Goal: Task Accomplishment & Management: Complete application form

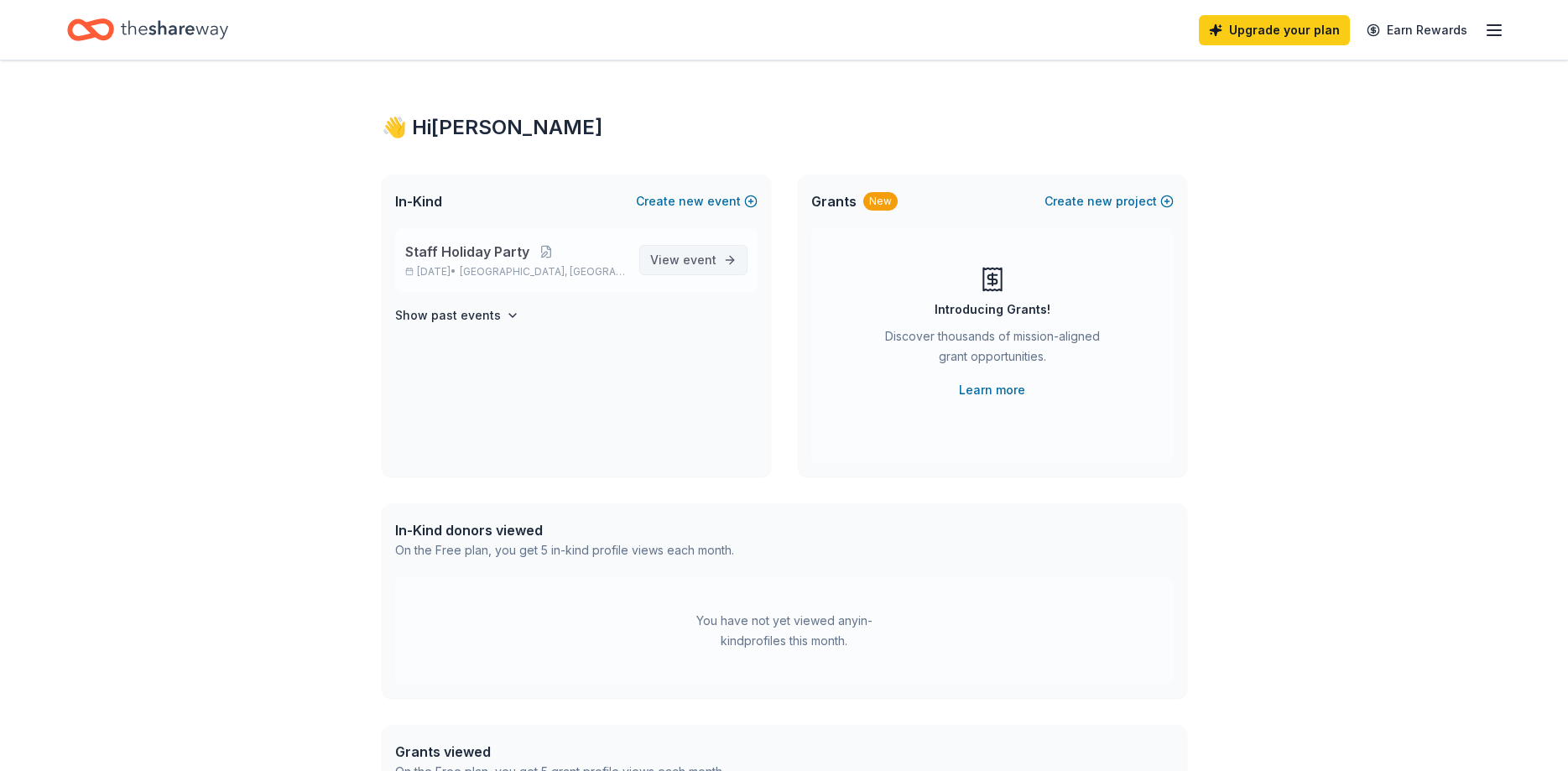
click at [723, 258] on link "View event" at bounding box center [693, 260] width 108 height 30
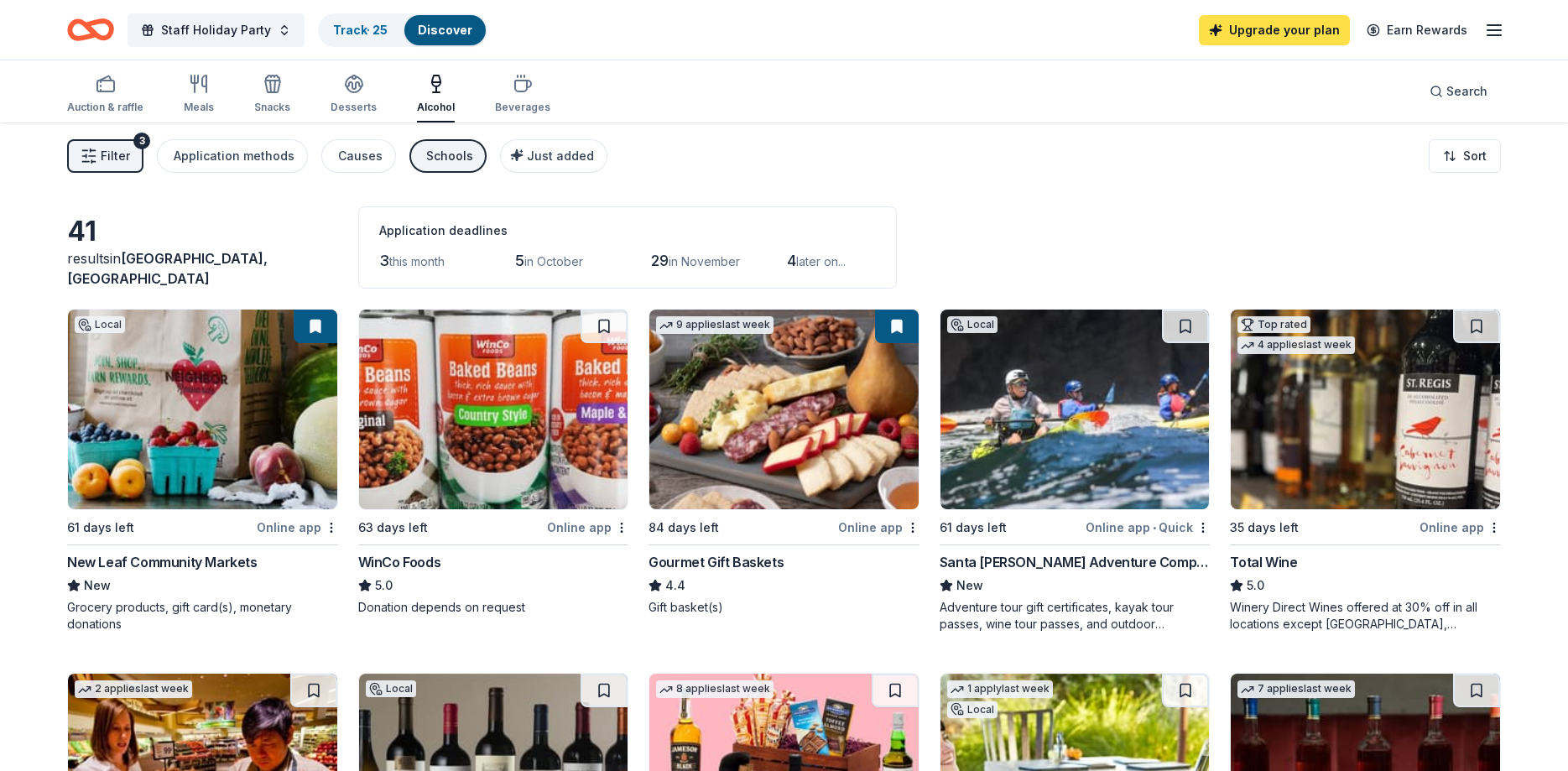
click at [1247, 29] on link "Upgrade your plan" at bounding box center [1273, 30] width 151 height 30
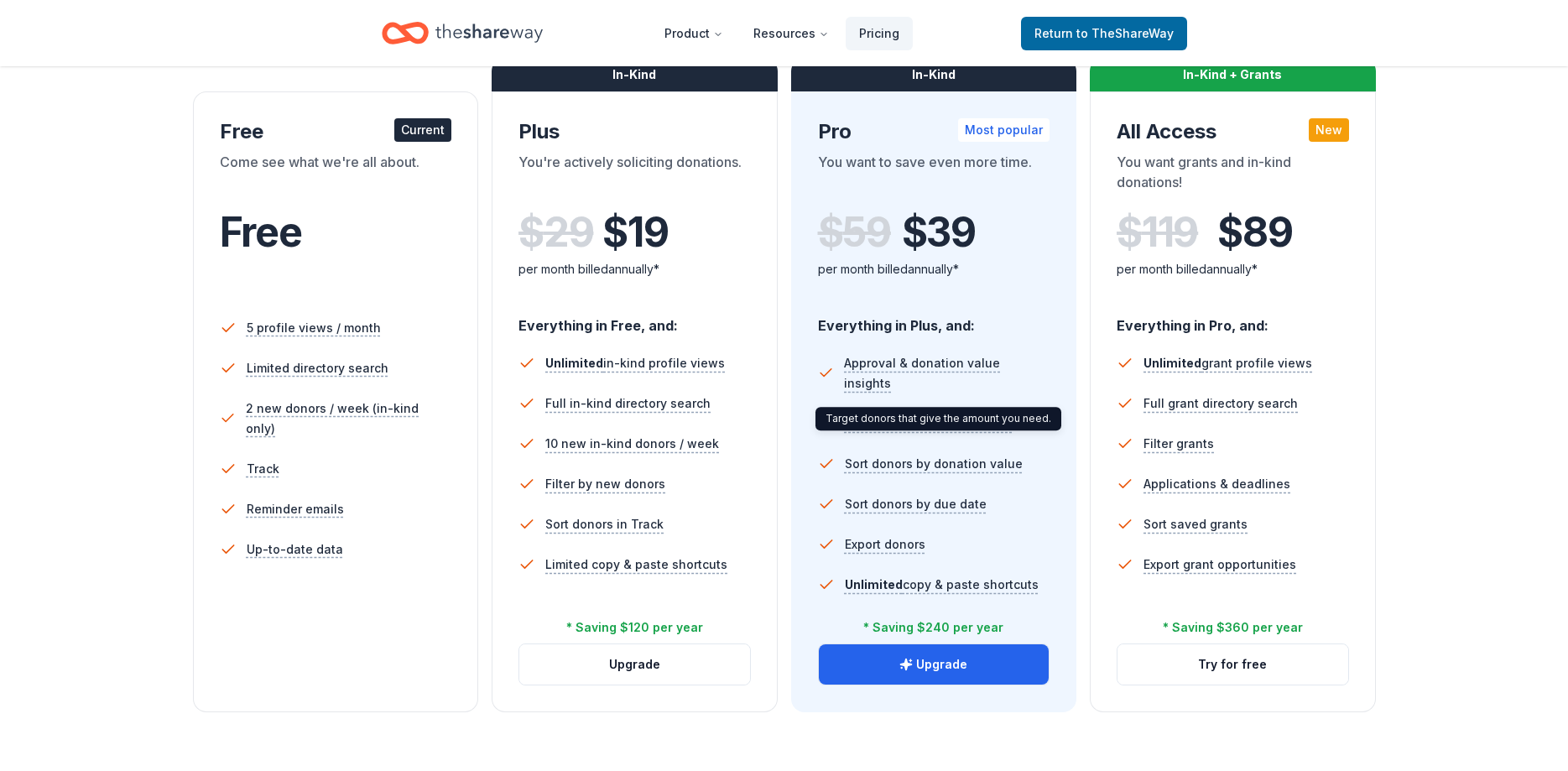
scroll to position [342, 0]
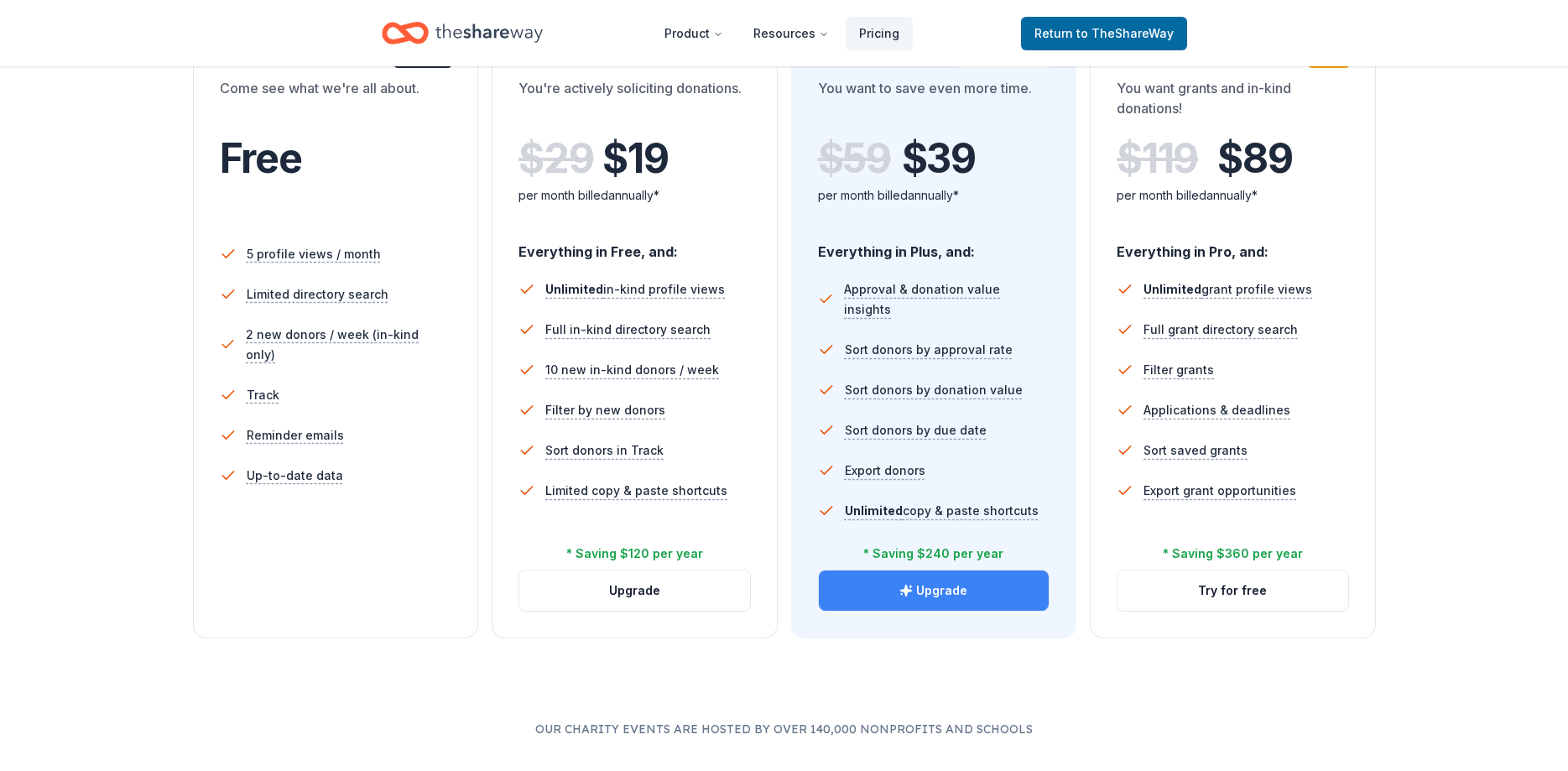
click at [992, 593] on button "Upgrade" at bounding box center [933, 590] width 230 height 40
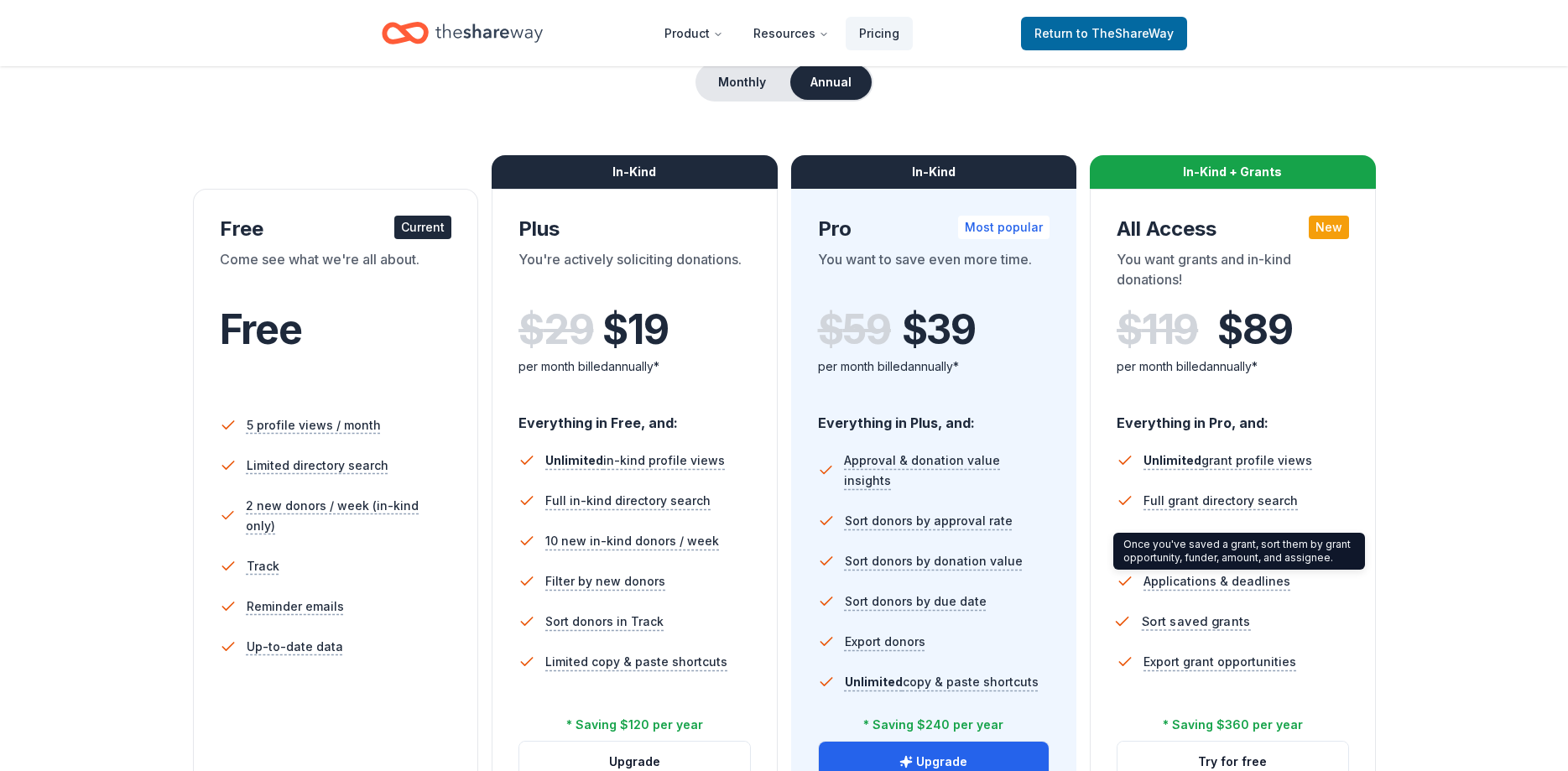
scroll to position [427, 0]
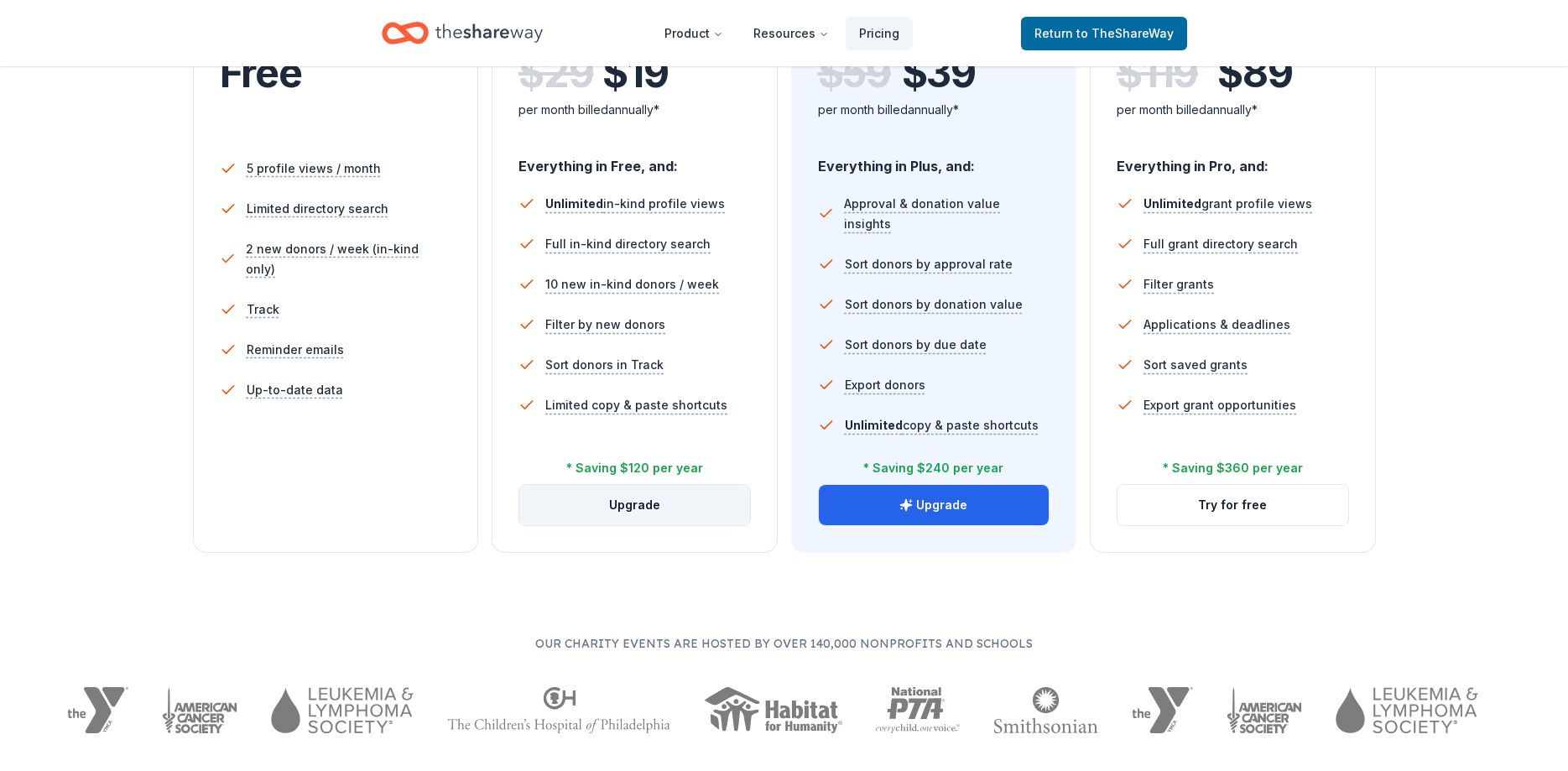
click at [635, 510] on button "Upgrade" at bounding box center [635, 504] width 230 height 40
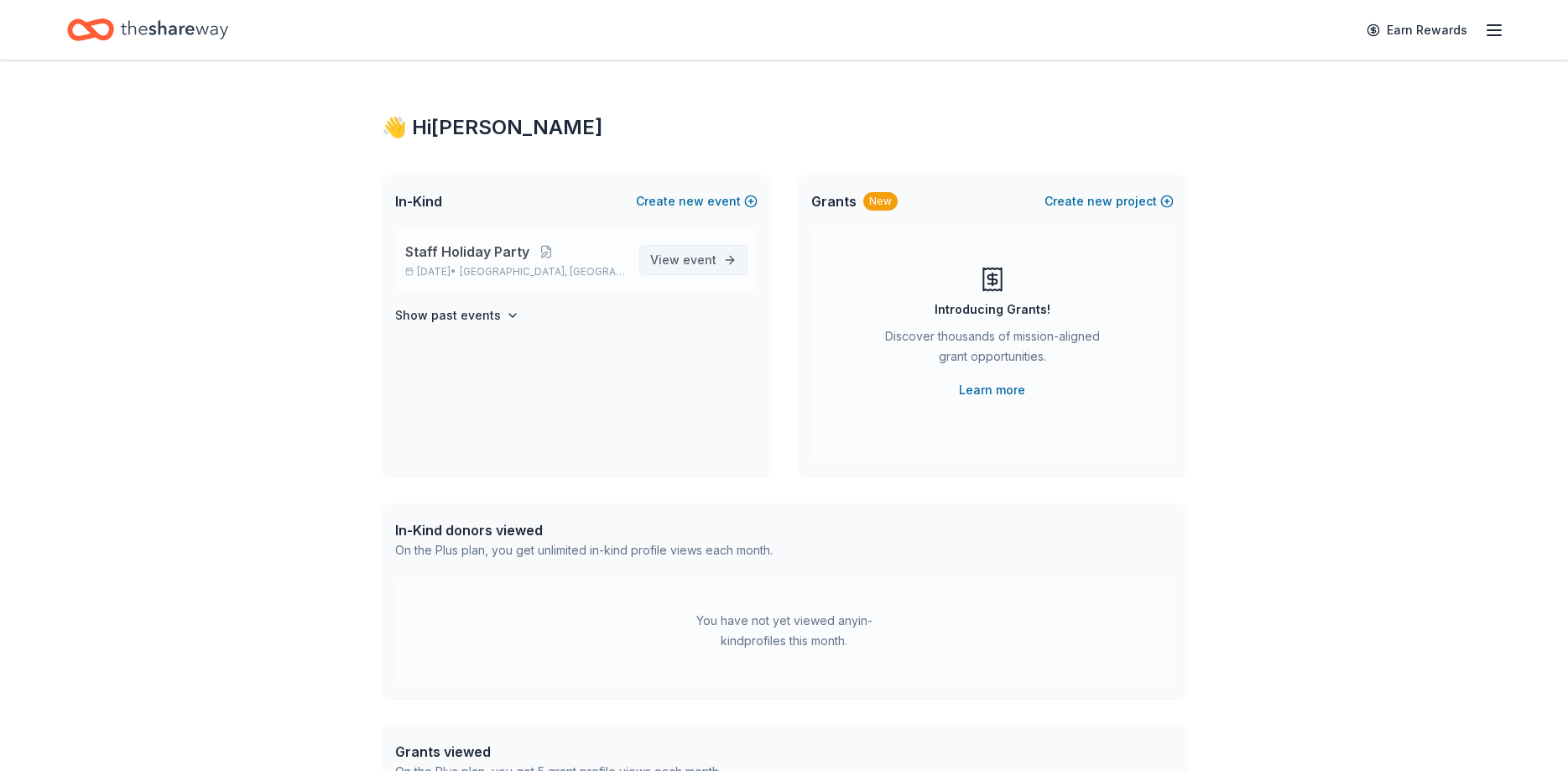
click at [723, 259] on link "View event" at bounding box center [693, 260] width 108 height 30
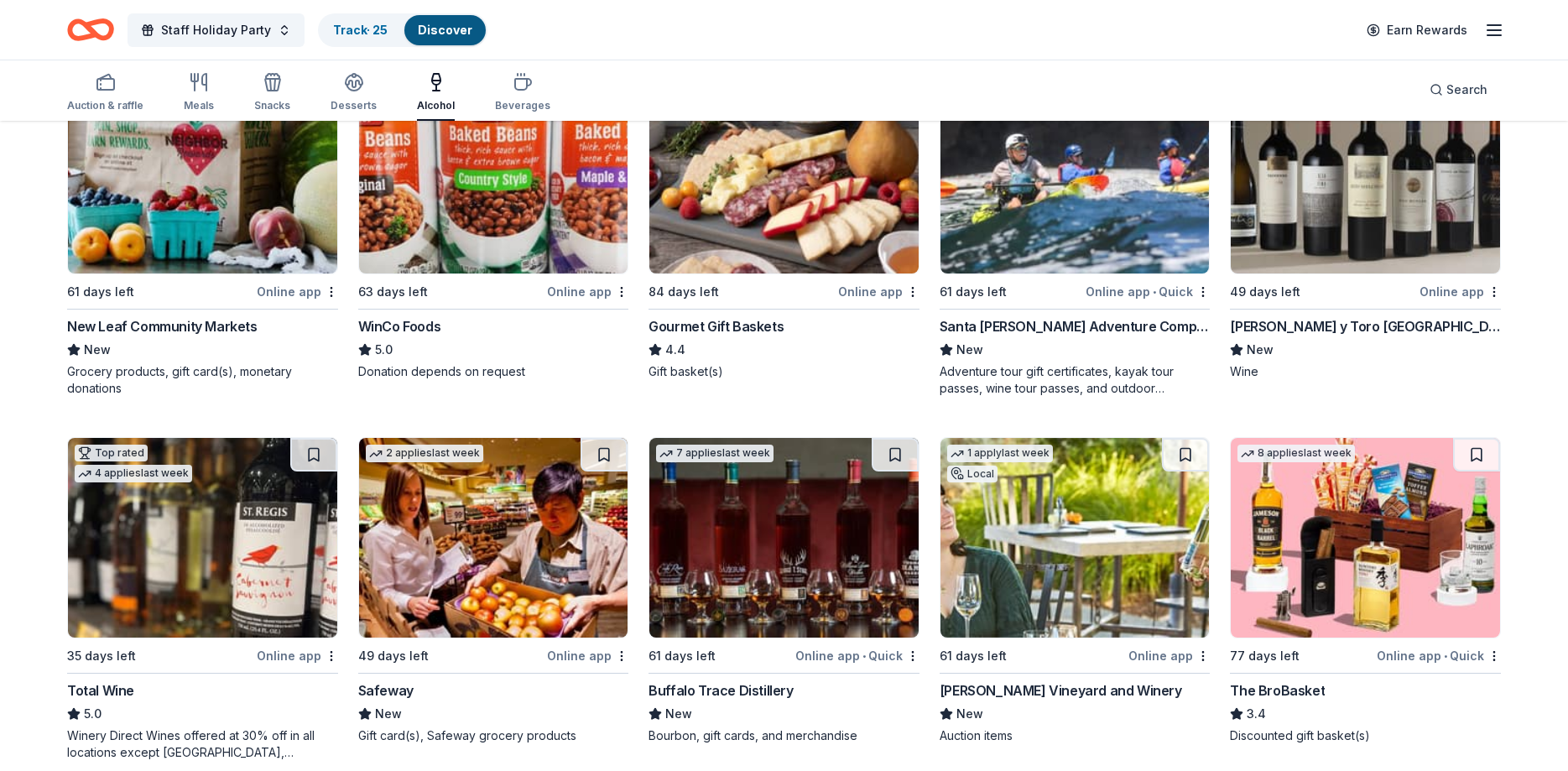
scroll to position [86, 0]
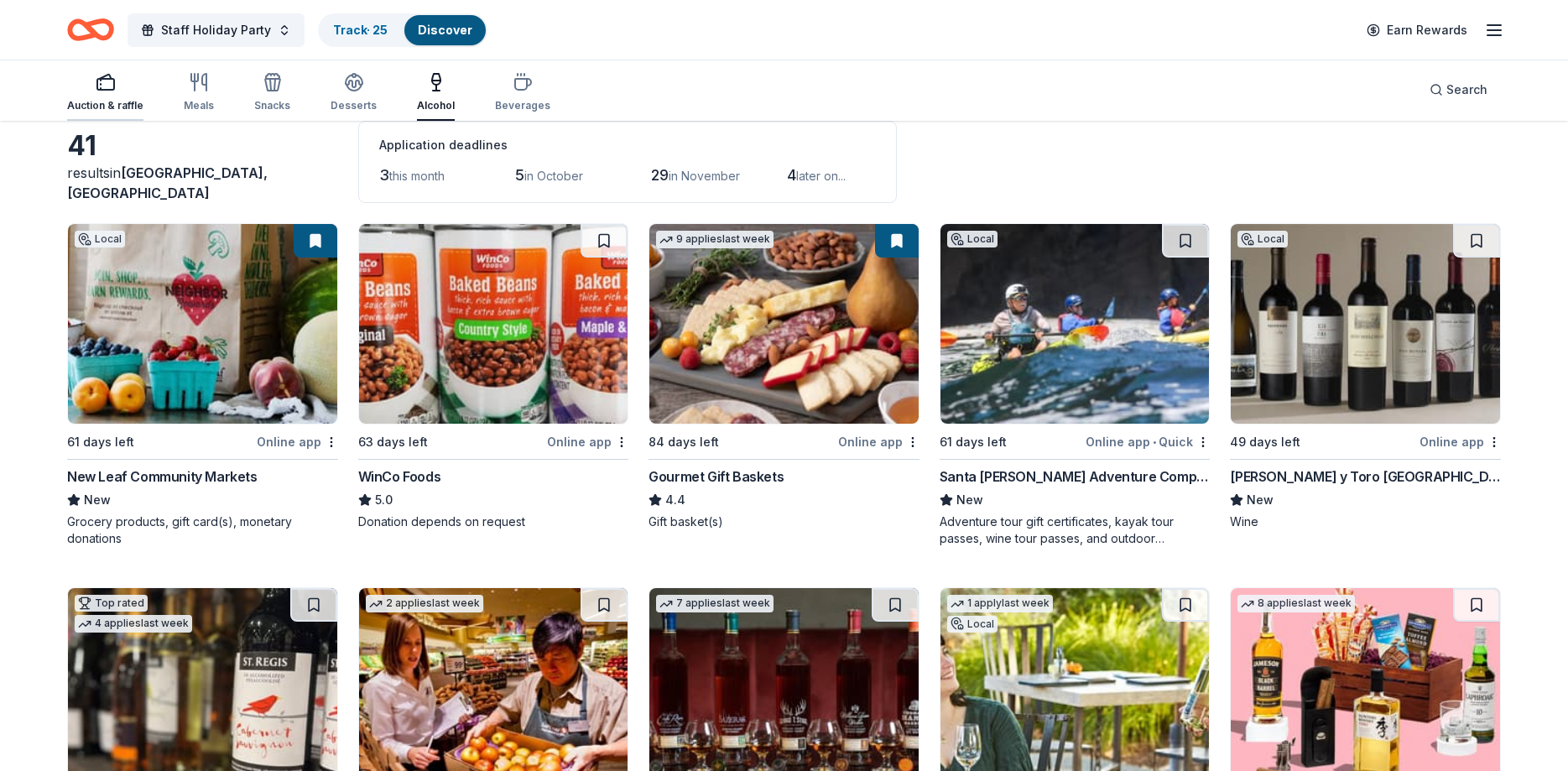
click at [119, 104] on div "Auction & raffle" at bounding box center [105, 105] width 77 height 13
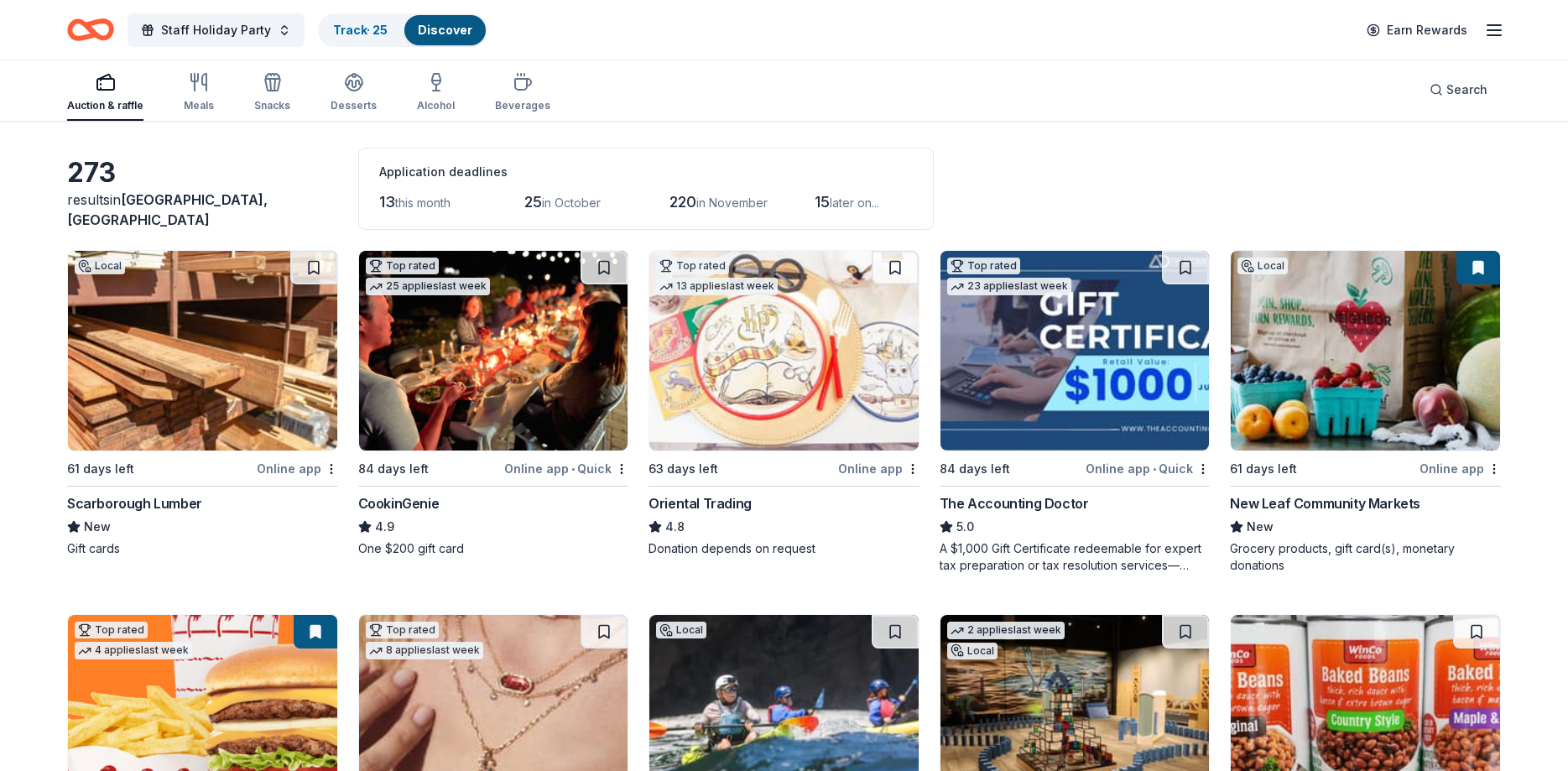
scroll to position [86, 0]
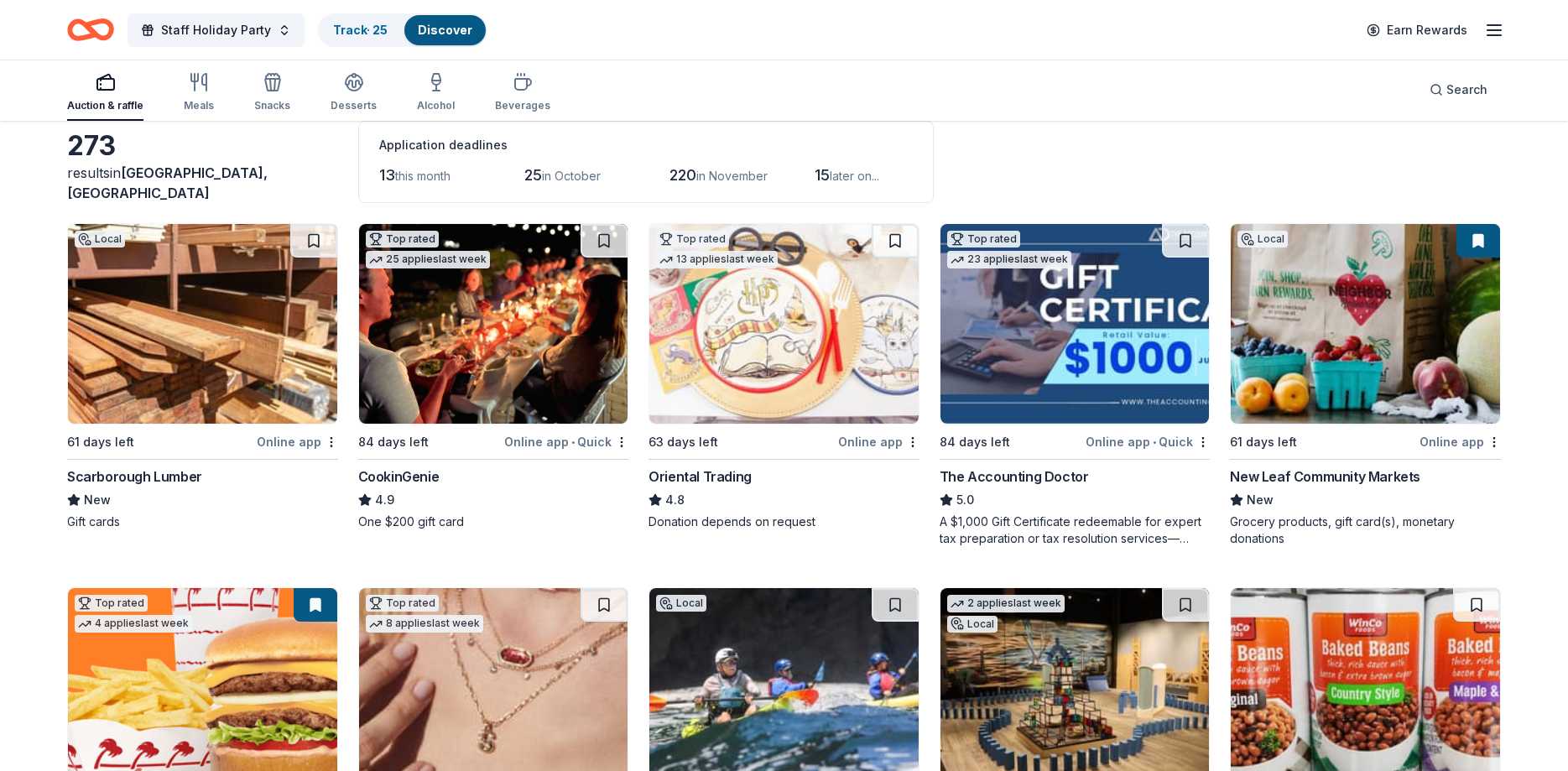
click at [1298, 403] on img at bounding box center [1365, 324] width 270 height 200
click at [479, 373] on img at bounding box center [494, 324] width 270 height 200
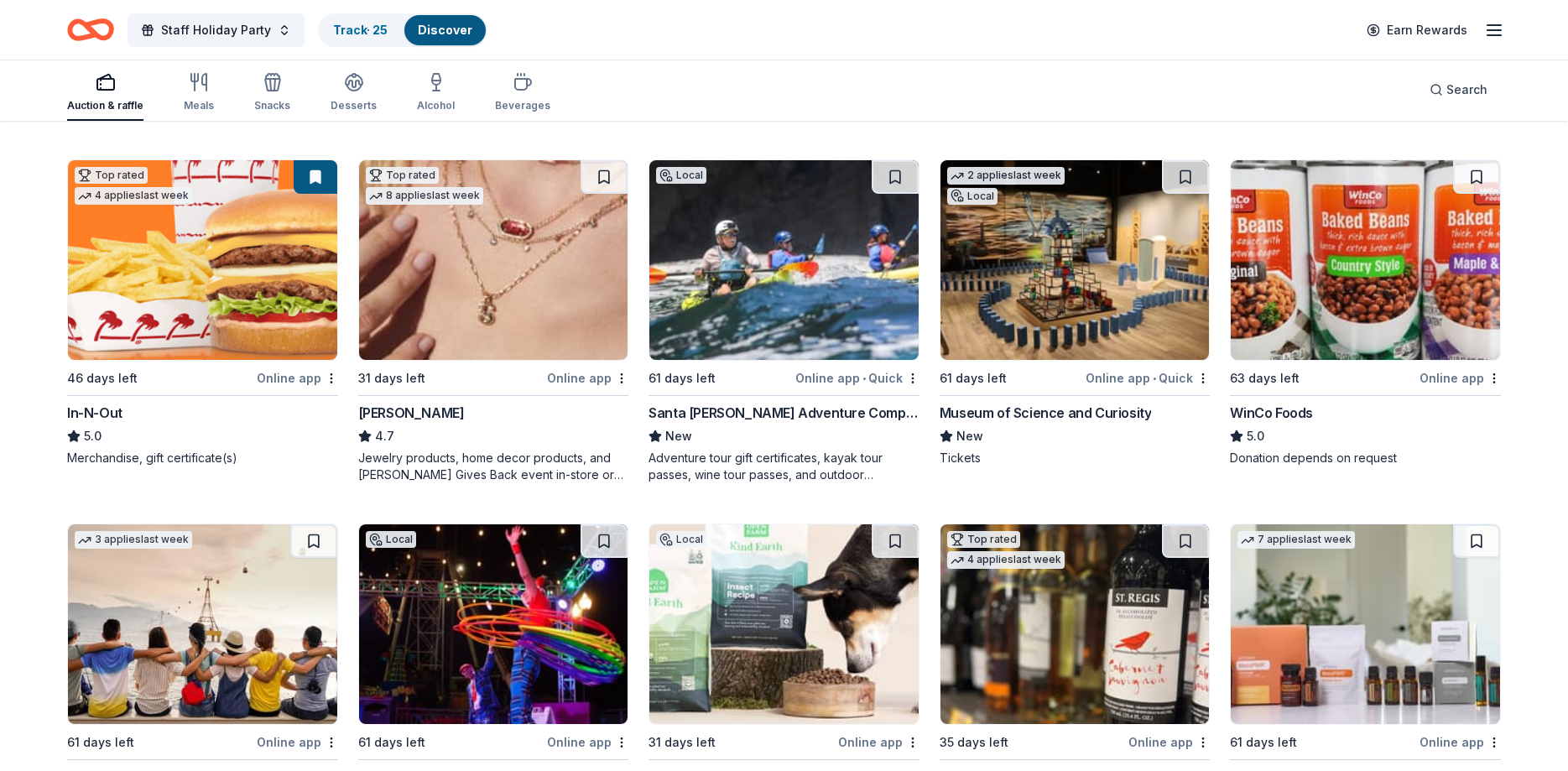
click at [163, 247] on img at bounding box center [203, 261] width 270 height 200
click at [1375, 247] on img at bounding box center [1365, 261] width 270 height 200
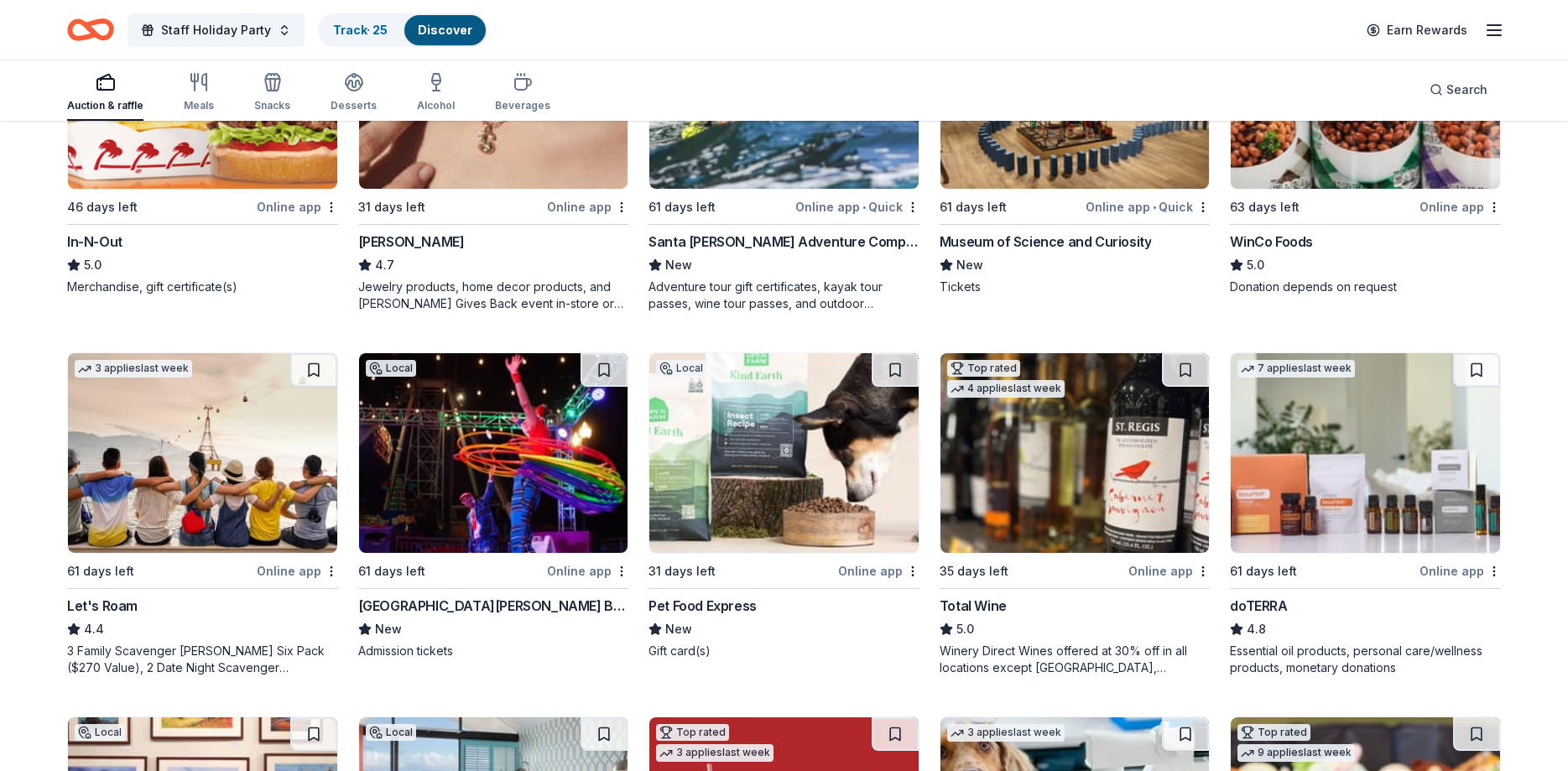
click at [490, 463] on img at bounding box center [494, 453] width 270 height 200
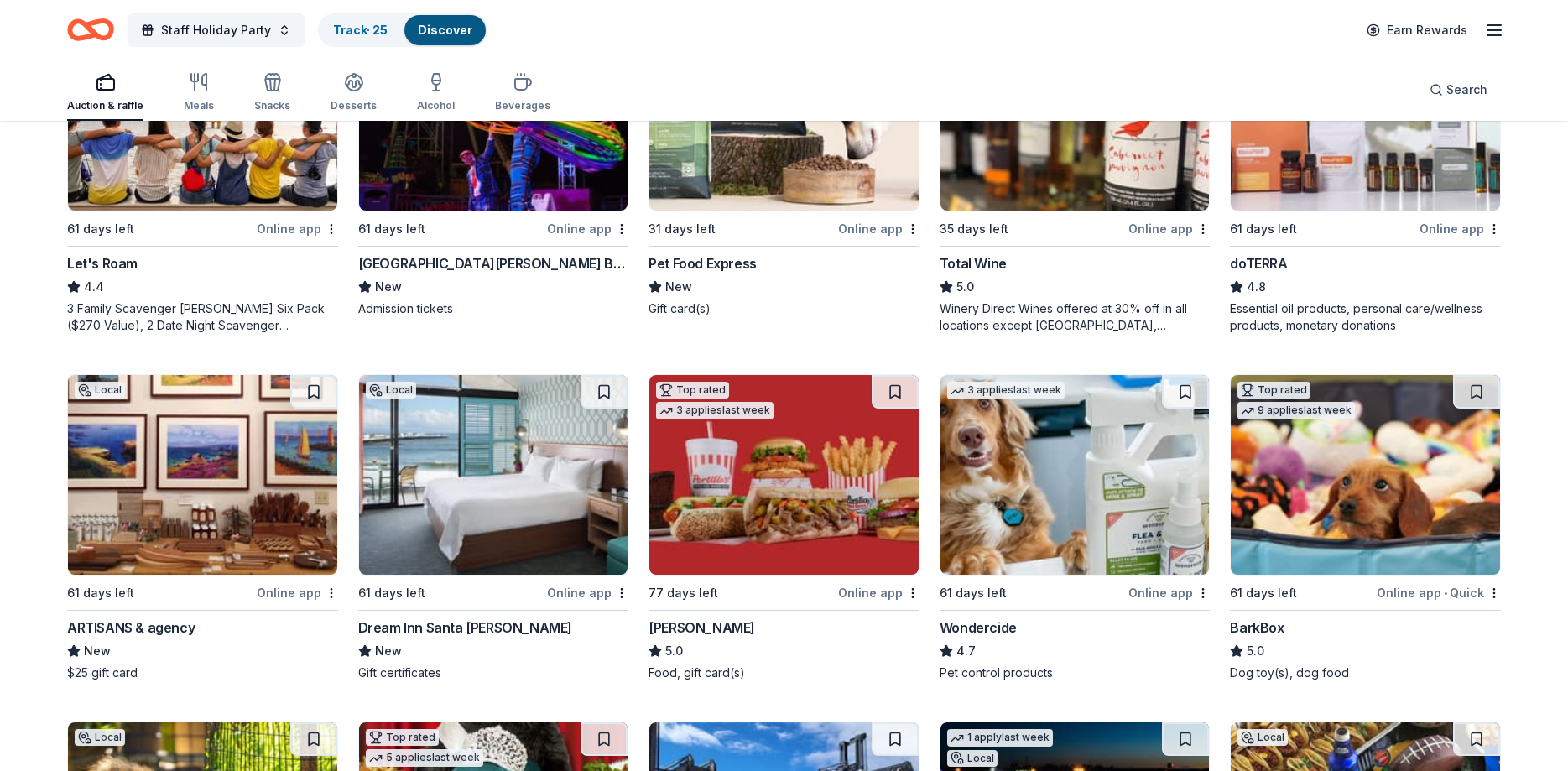
scroll to position [856, 0]
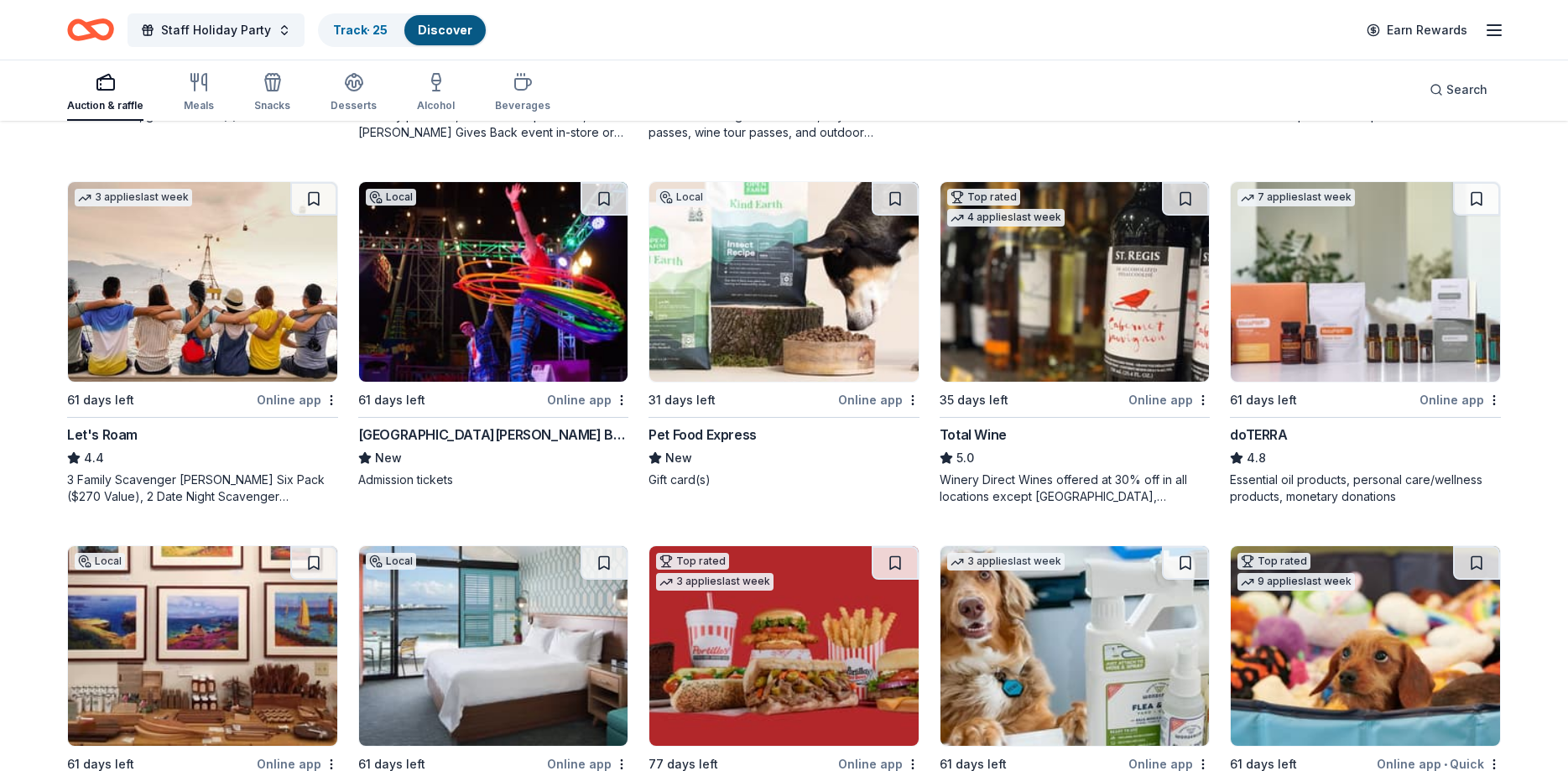
click at [792, 302] on img at bounding box center [784, 282] width 270 height 200
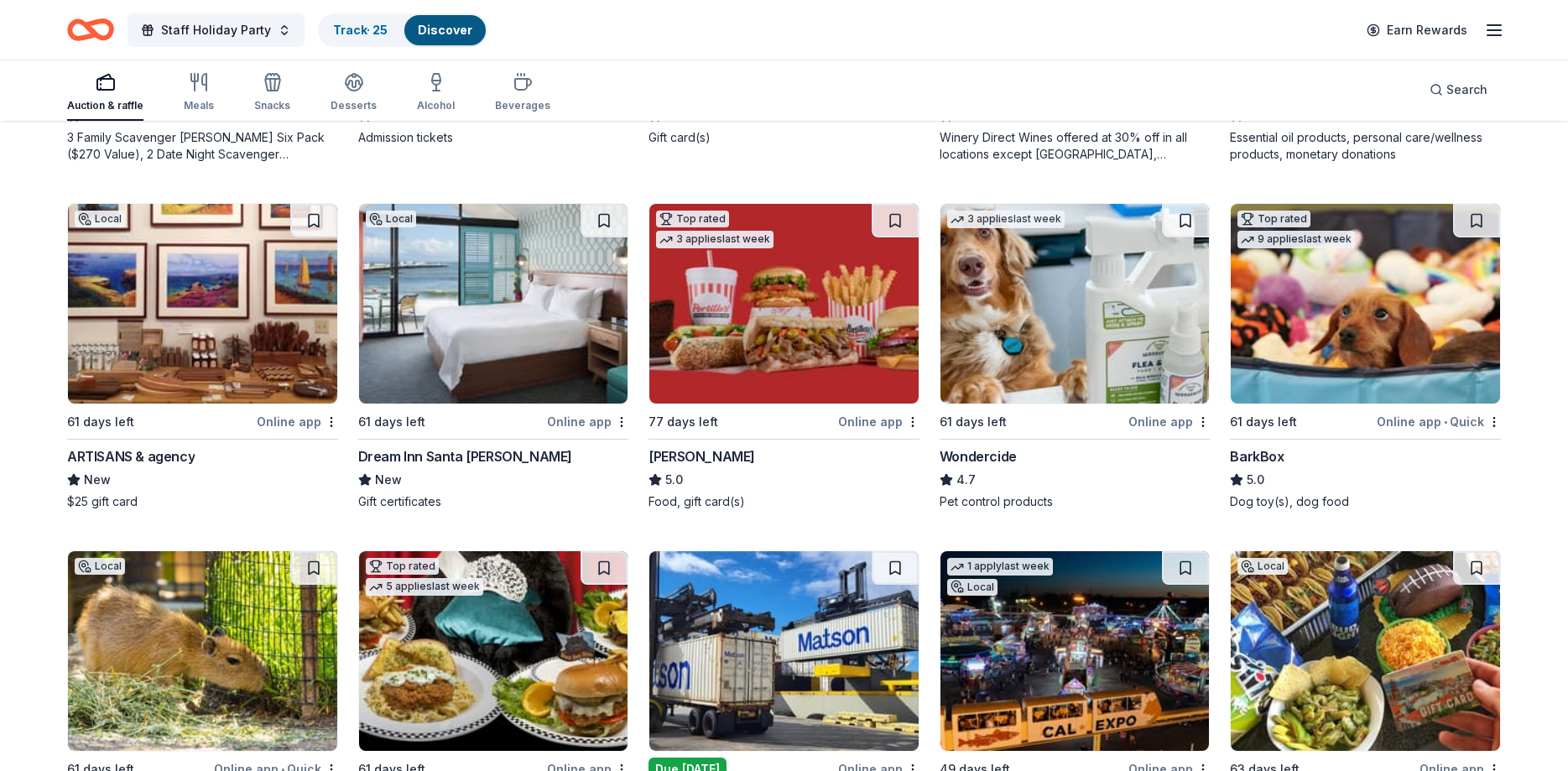
click at [500, 253] on img at bounding box center [494, 303] width 270 height 200
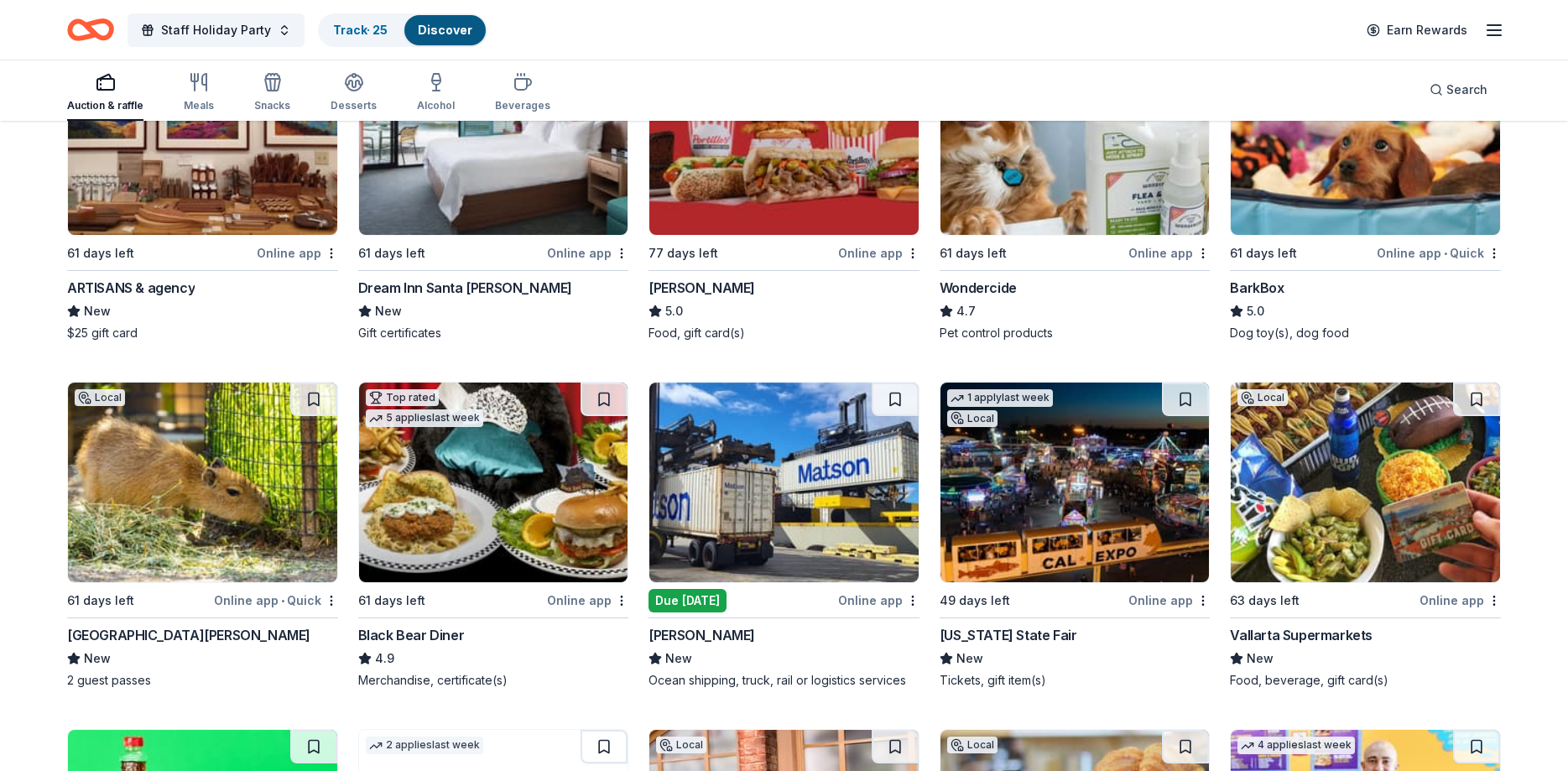
scroll to position [1369, 0]
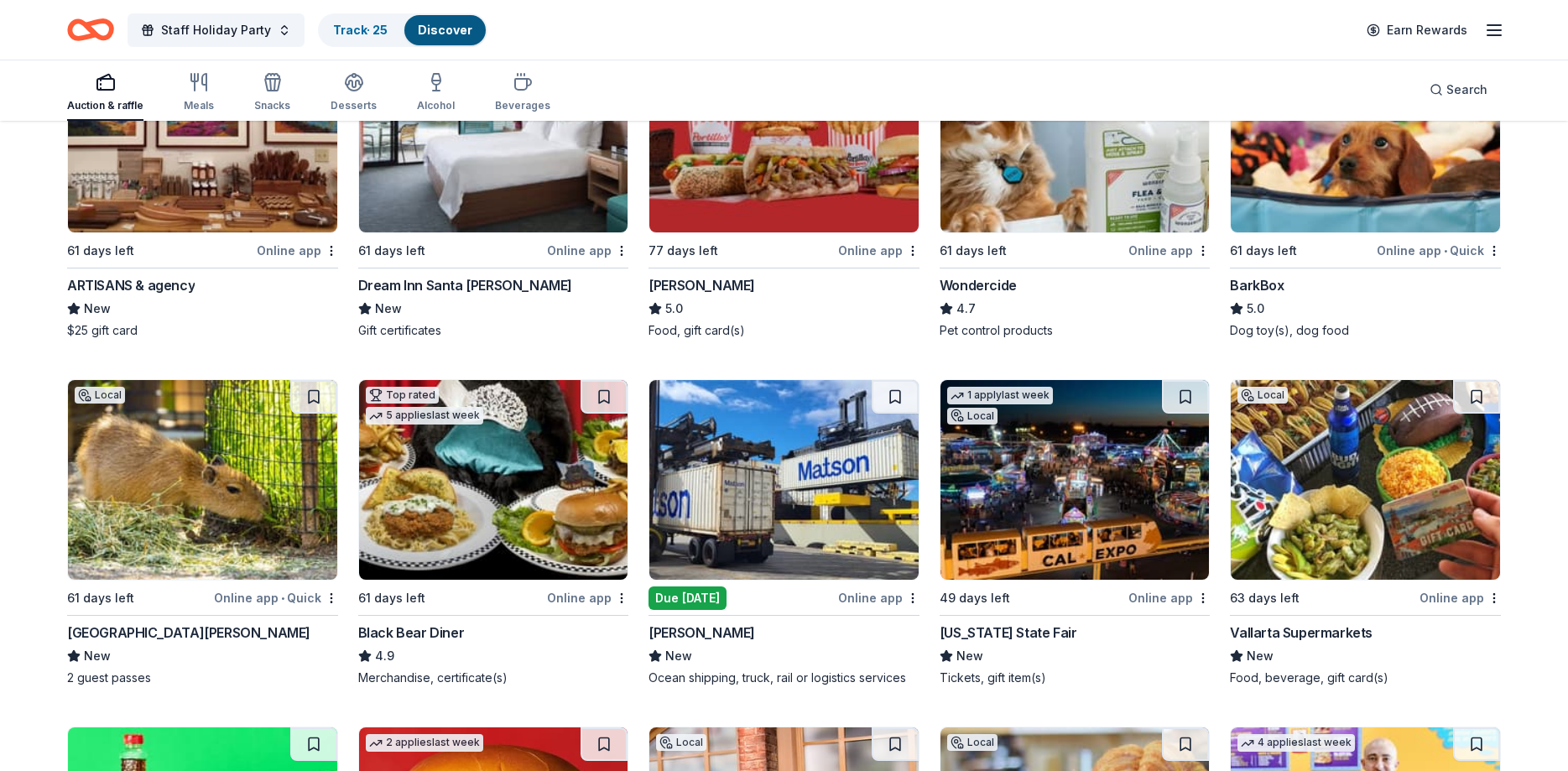
click at [1346, 517] on img at bounding box center [1365, 480] width 270 height 200
click at [505, 522] on img at bounding box center [494, 480] width 270 height 200
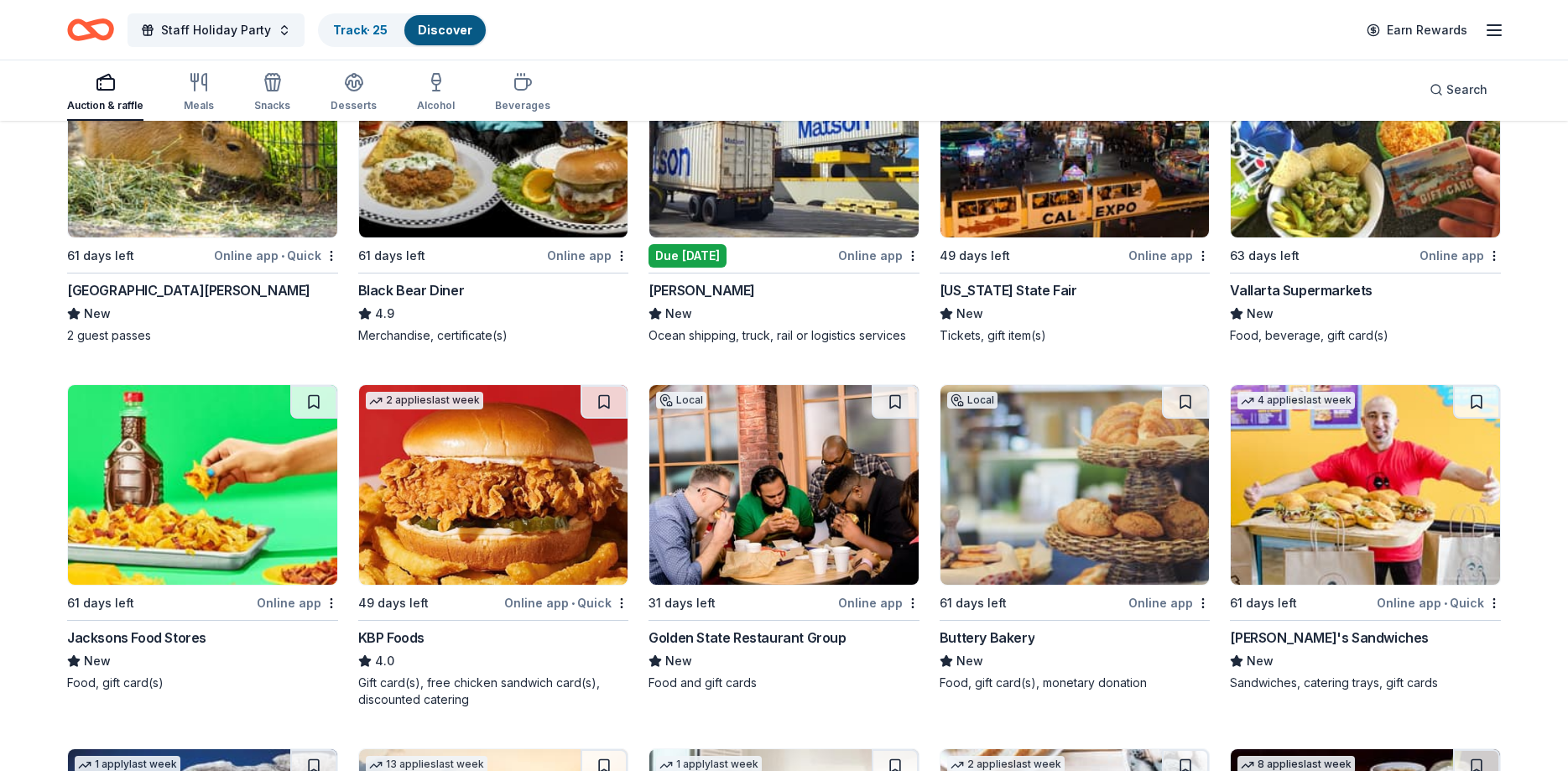
click at [1044, 533] on img at bounding box center [1075, 485] width 270 height 200
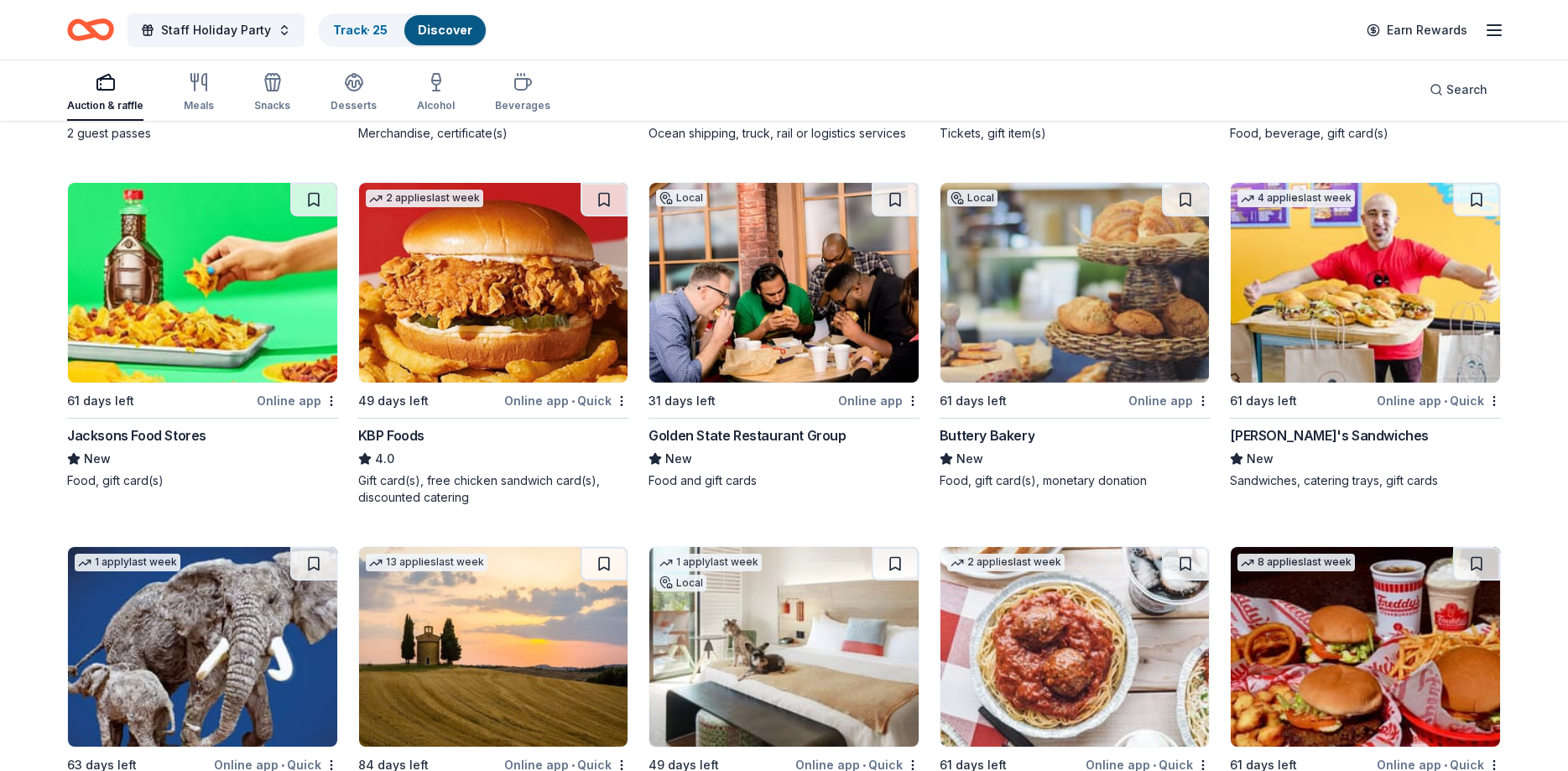
scroll to position [2053, 0]
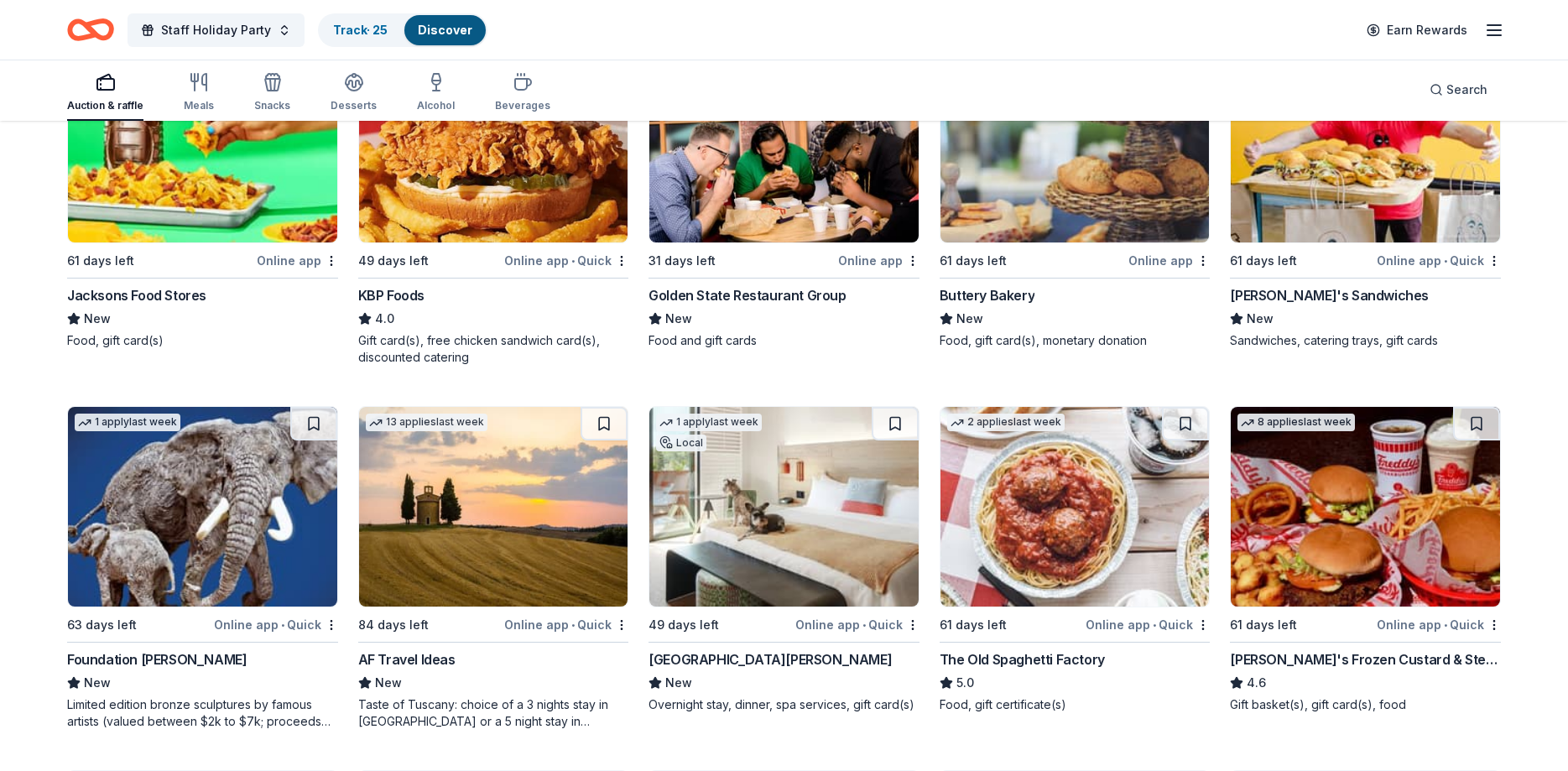
click at [1383, 160] on img at bounding box center [1365, 143] width 270 height 200
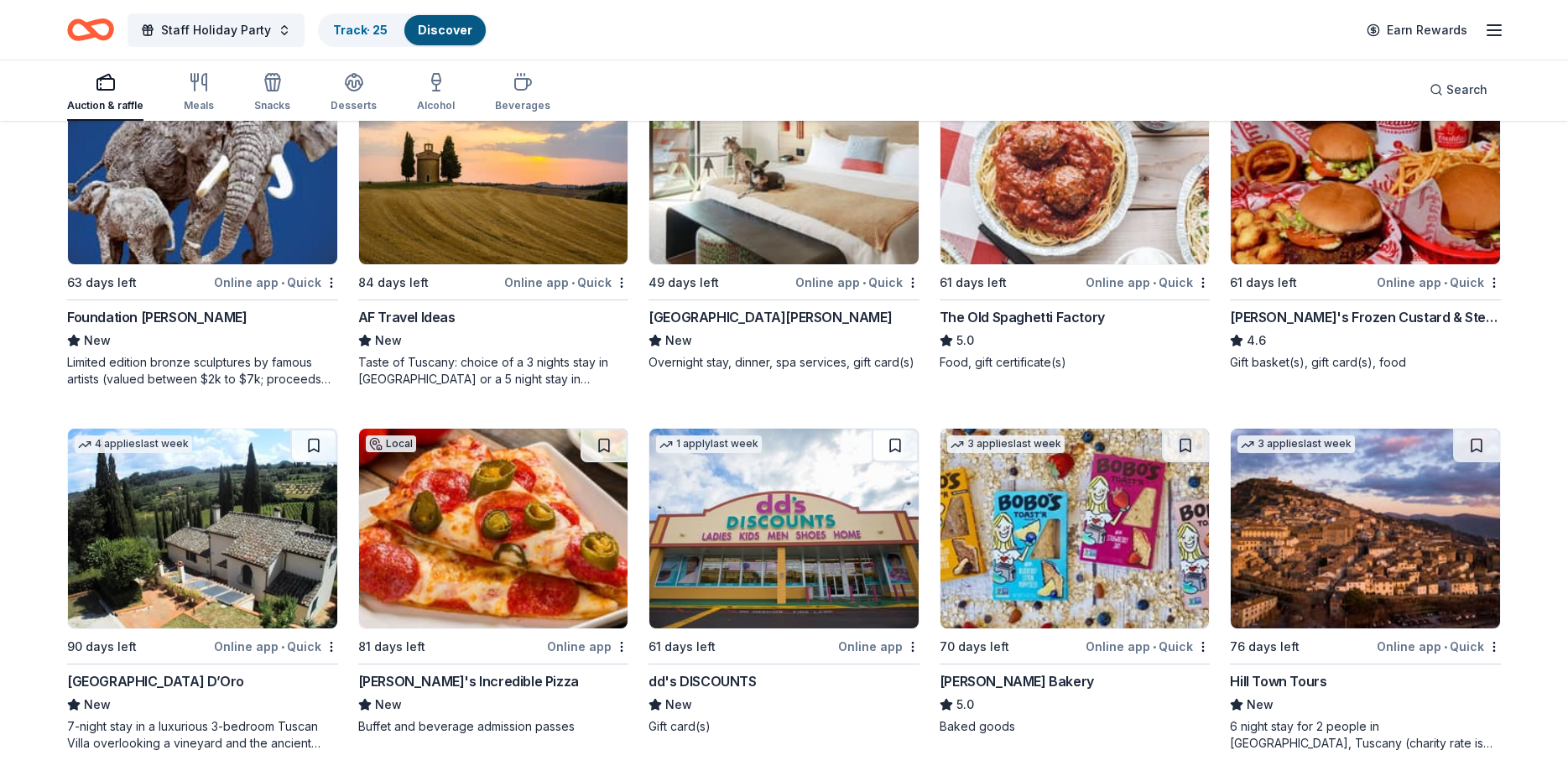
scroll to position [2481, 0]
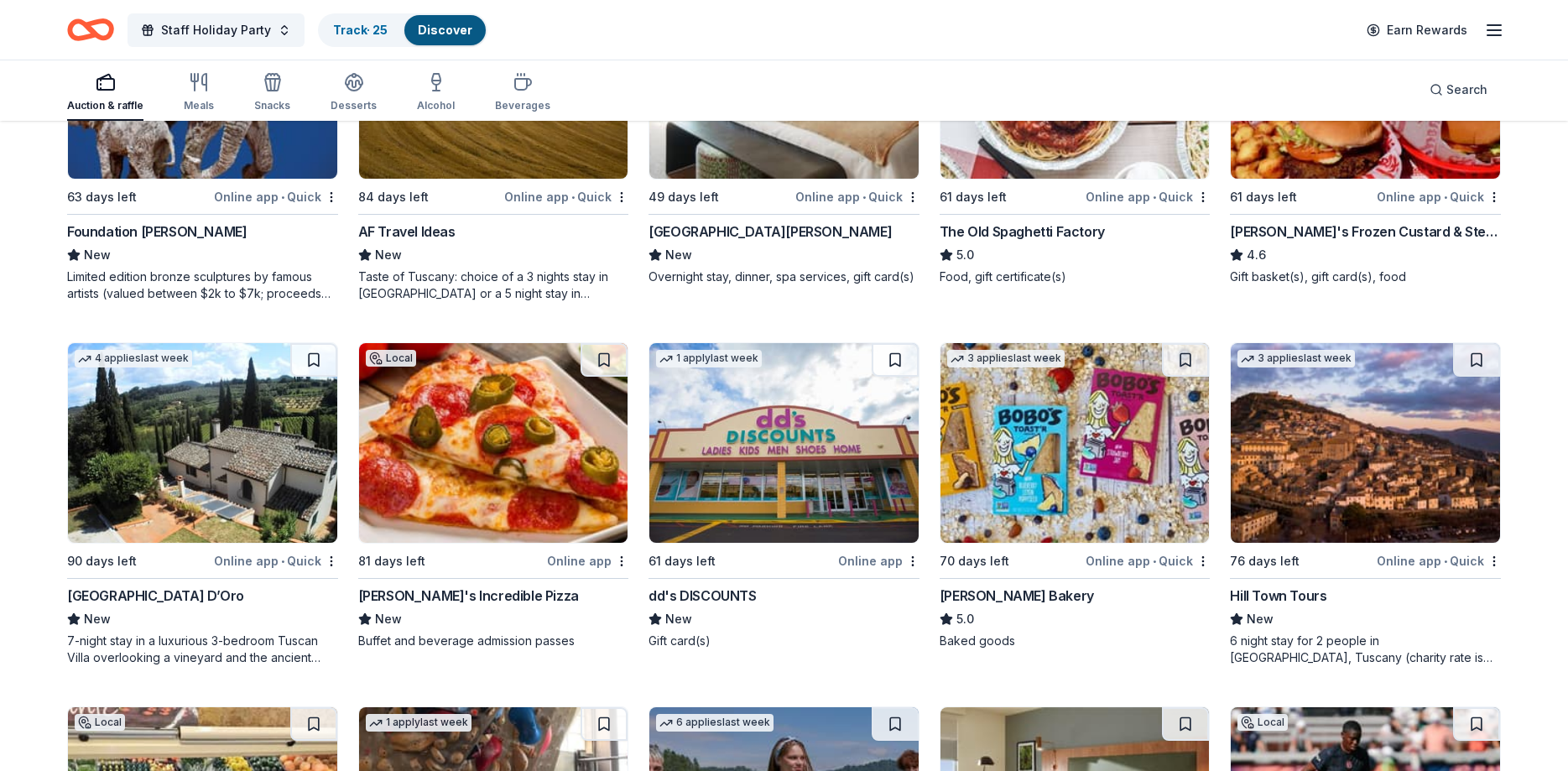
click at [232, 490] on img at bounding box center [203, 443] width 270 height 200
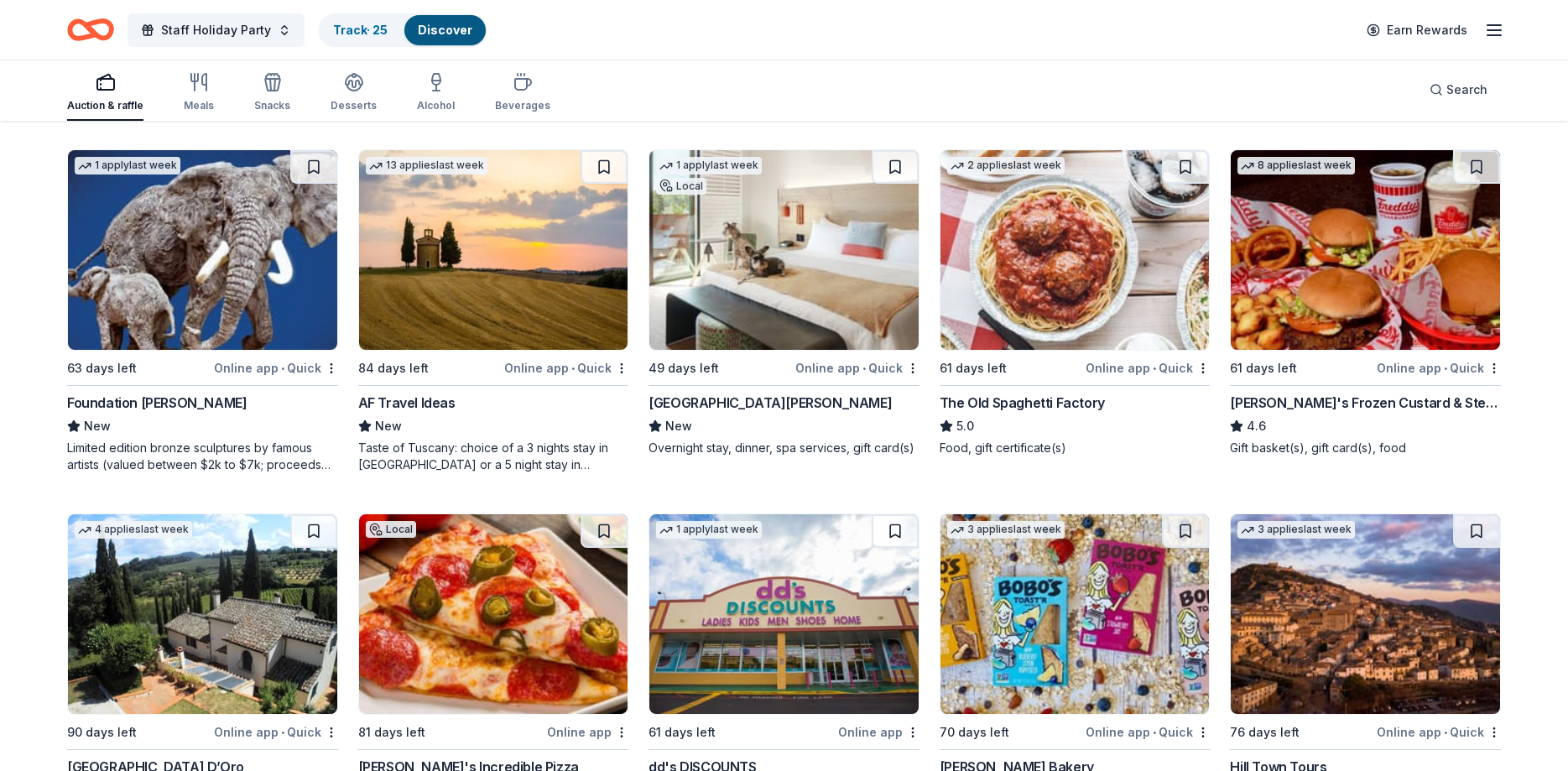
click at [736, 265] on img at bounding box center [784, 250] width 270 height 200
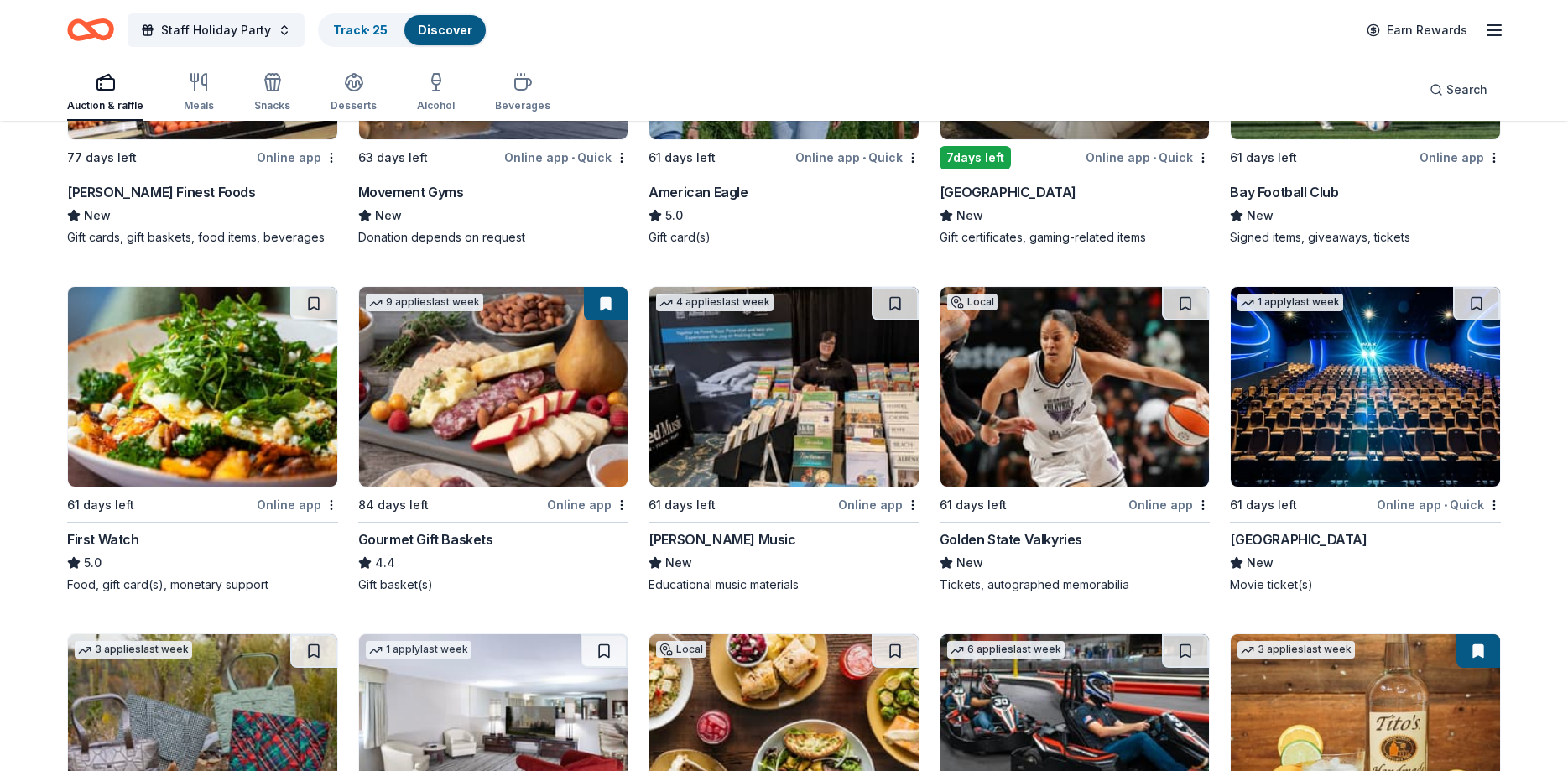
scroll to position [3337, 0]
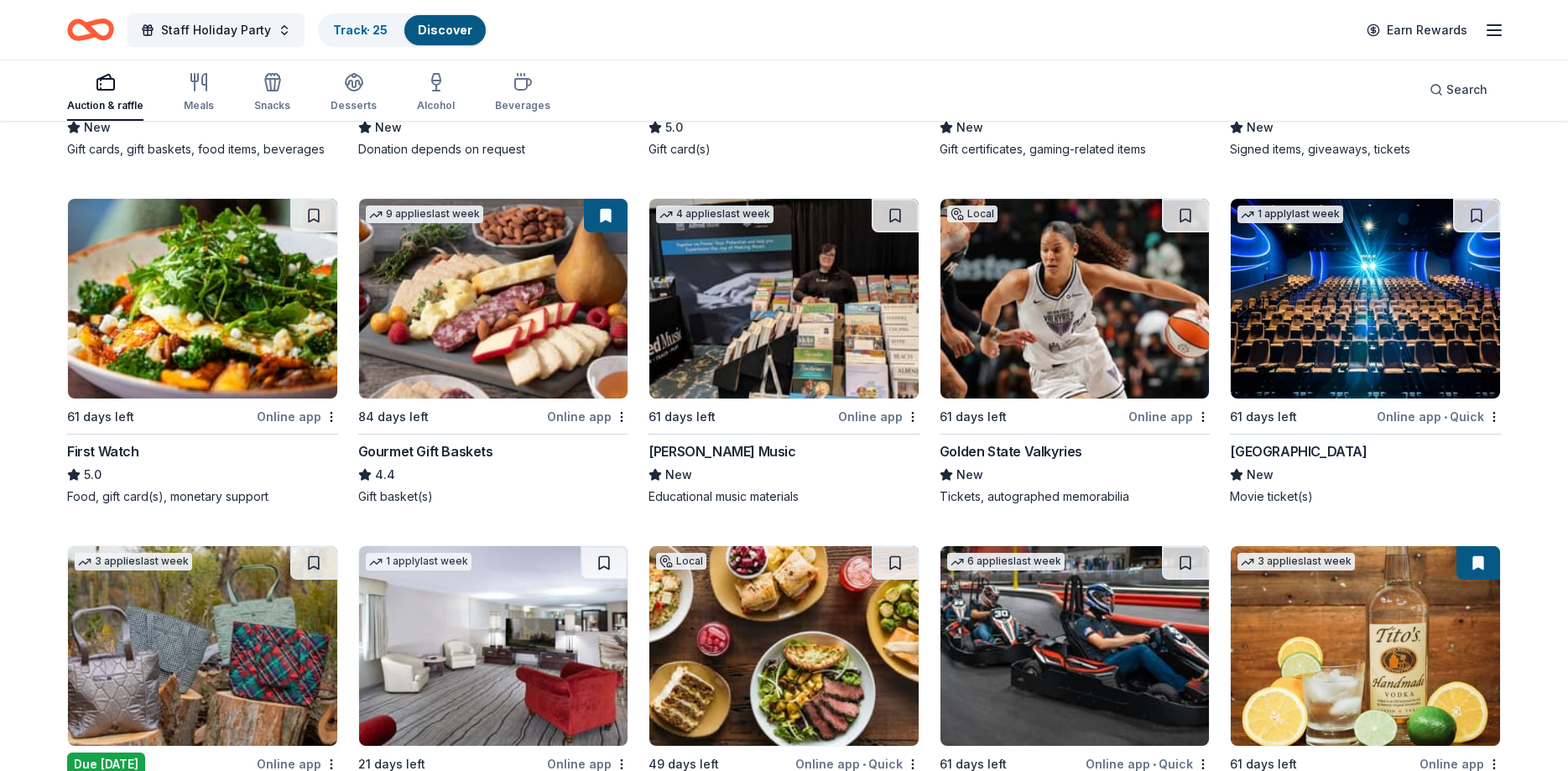
click at [1064, 317] on img at bounding box center [1075, 299] width 270 height 200
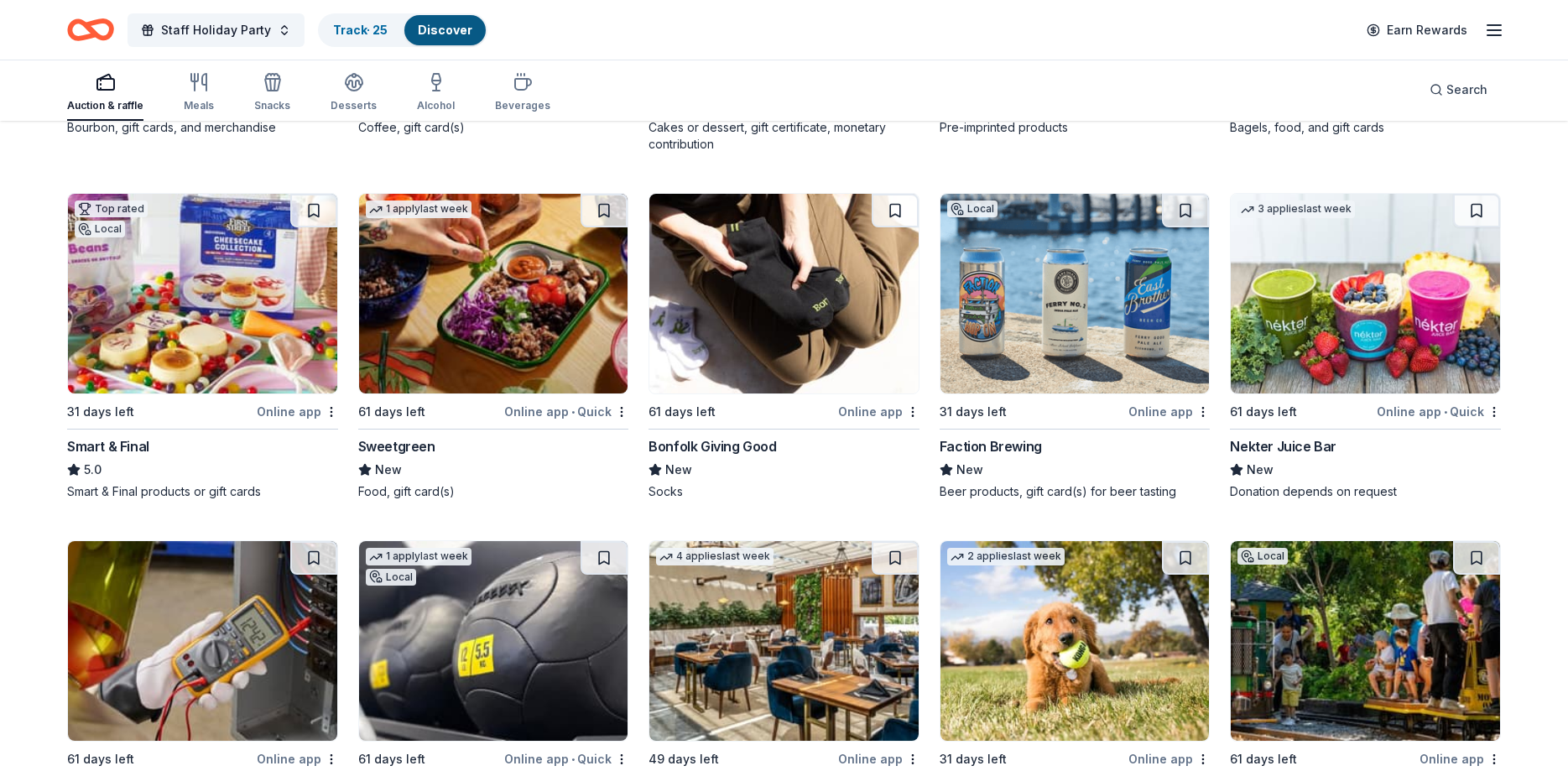
scroll to position [5971, 0]
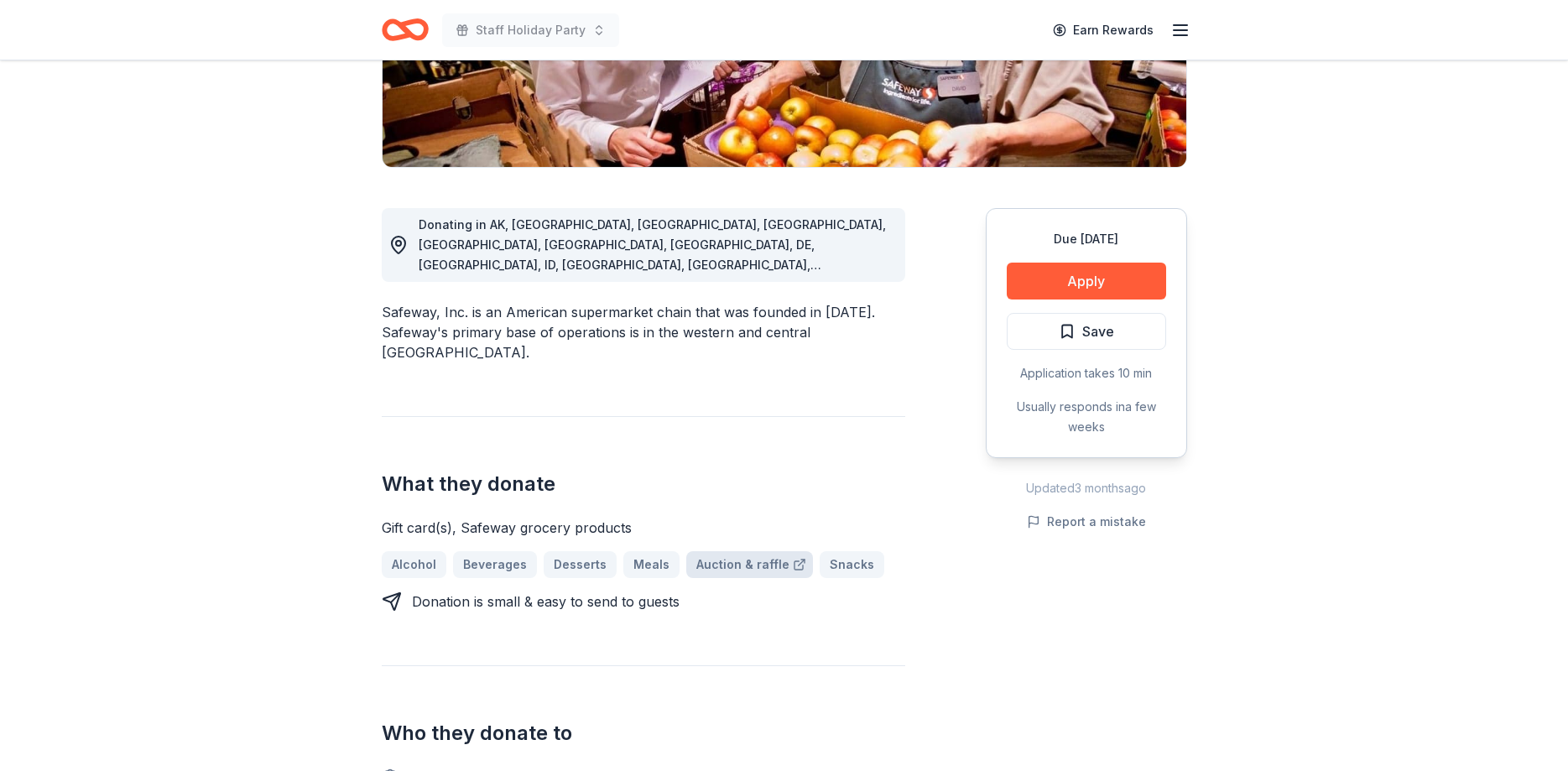
scroll to position [342, 0]
click at [1080, 276] on button "Apply" at bounding box center [1086, 280] width 160 height 37
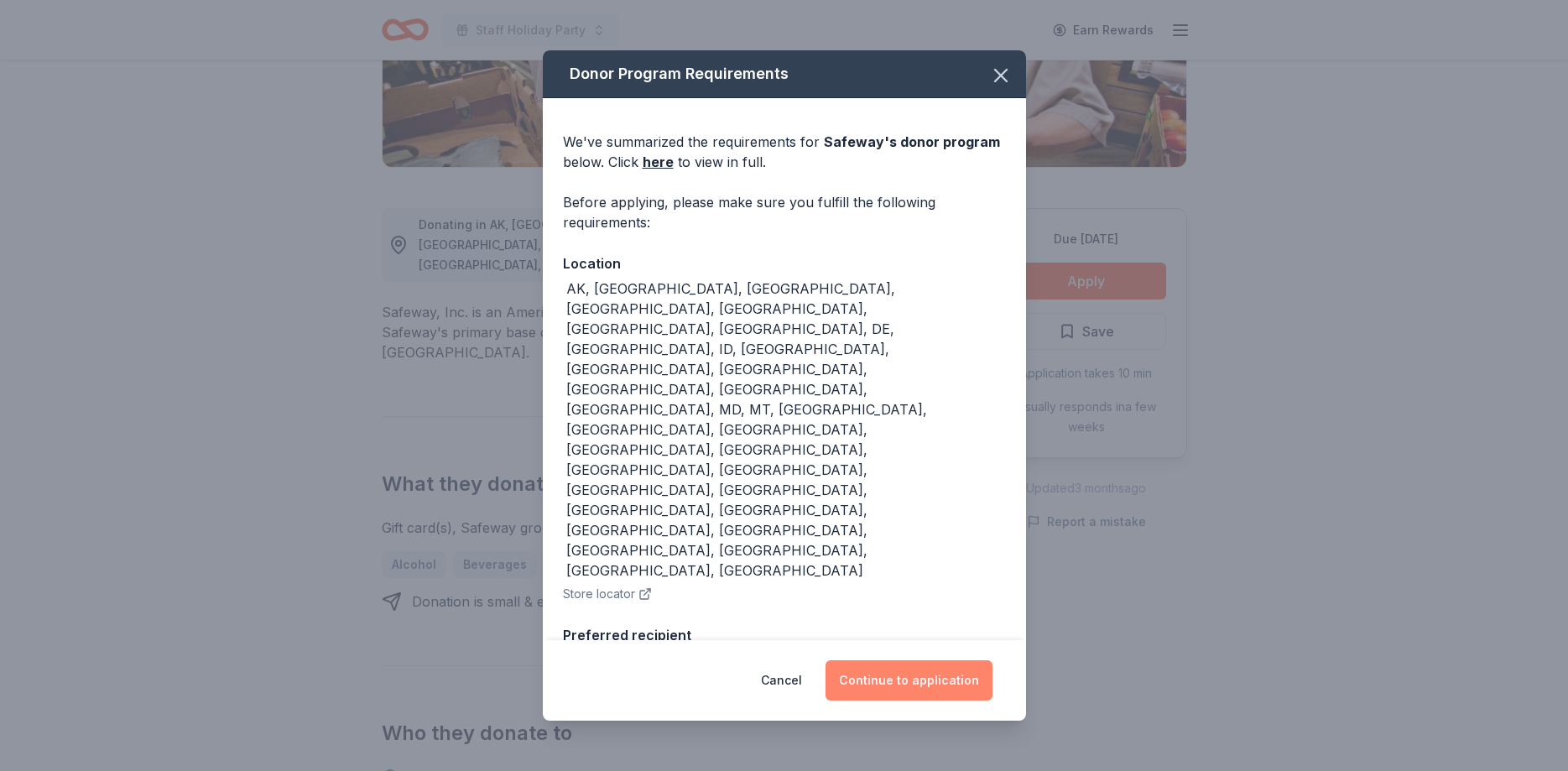
click at [925, 682] on button "Continue to application" at bounding box center [908, 680] width 167 height 40
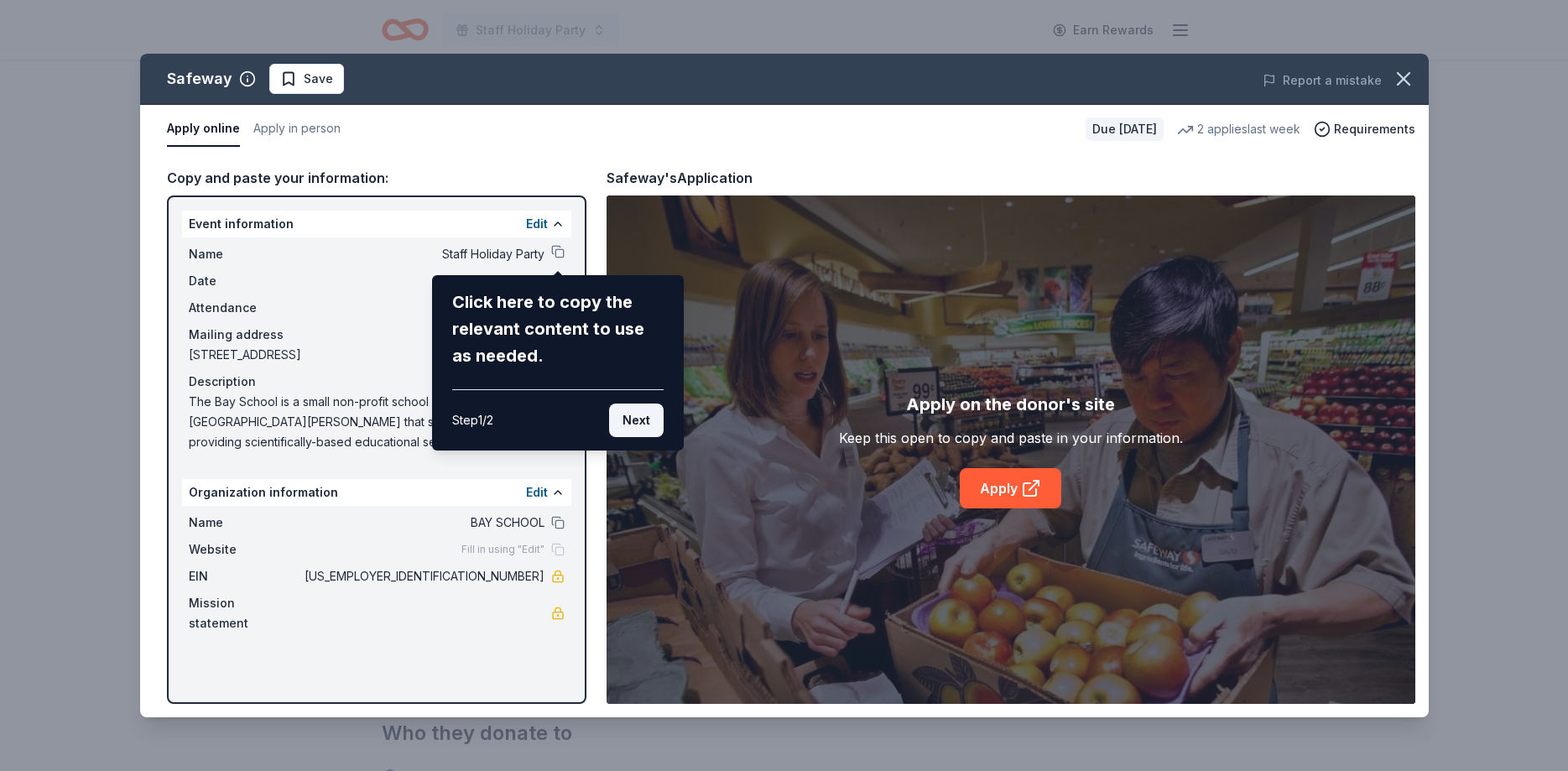
click at [626, 426] on button "Next" at bounding box center [635, 420] width 54 height 34
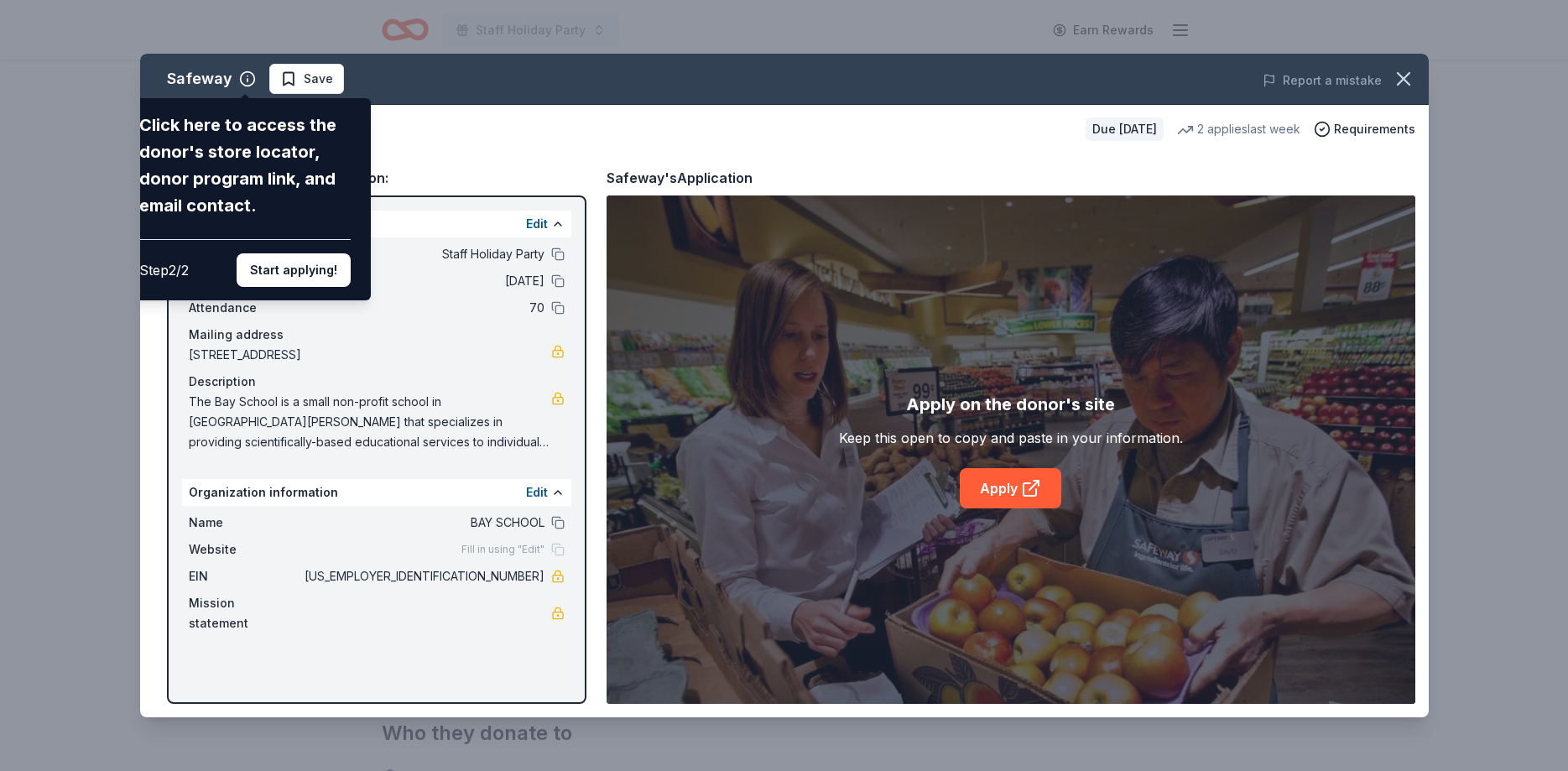
click at [386, 293] on div "Safeway Click here to access the donor's store locator, donor program link, and…" at bounding box center [784, 385] width 1289 height 663
click at [322, 253] on button "Start applying!" at bounding box center [294, 270] width 114 height 34
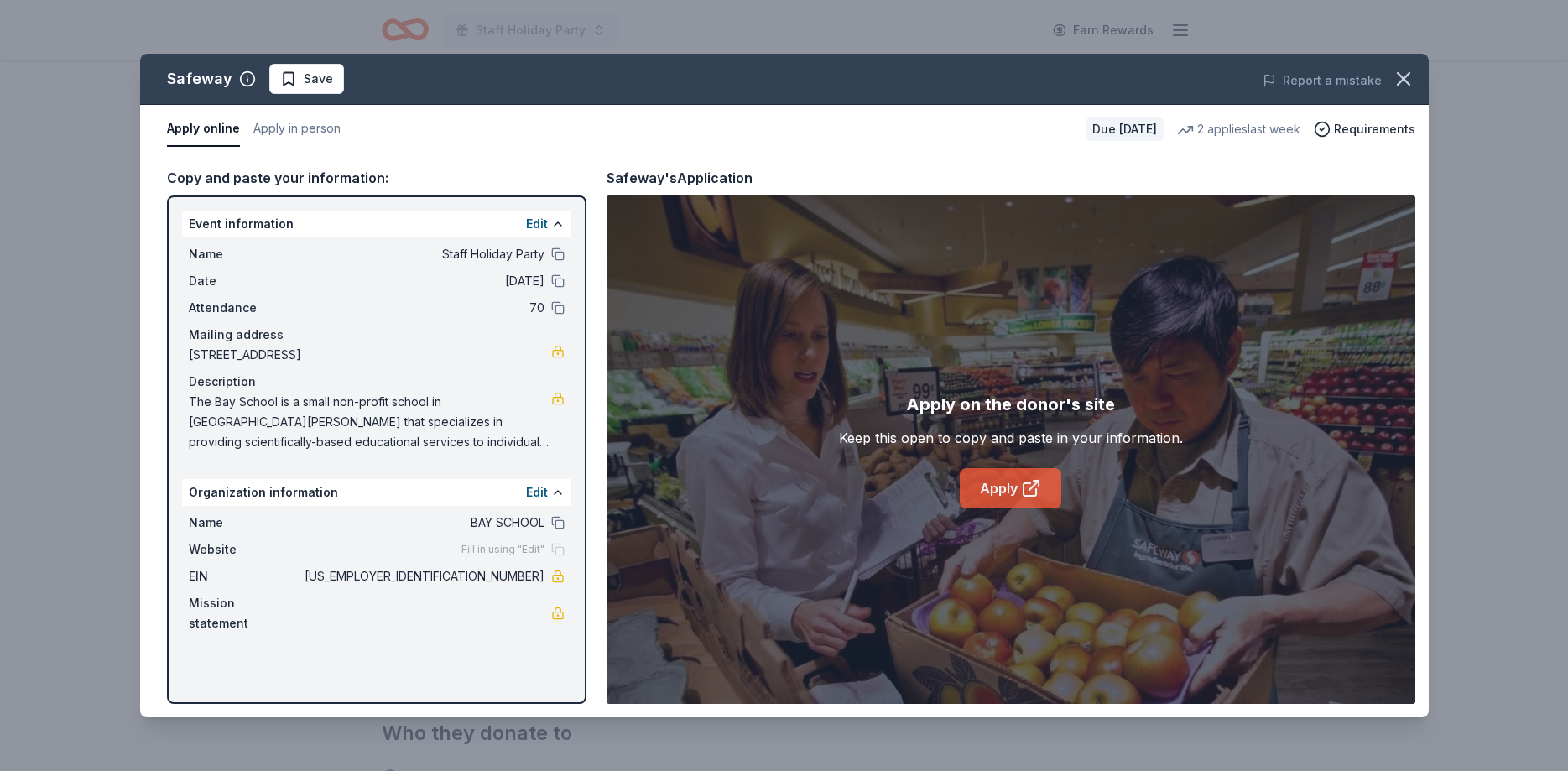
click at [1021, 493] on link "Apply" at bounding box center [1010, 487] width 102 height 40
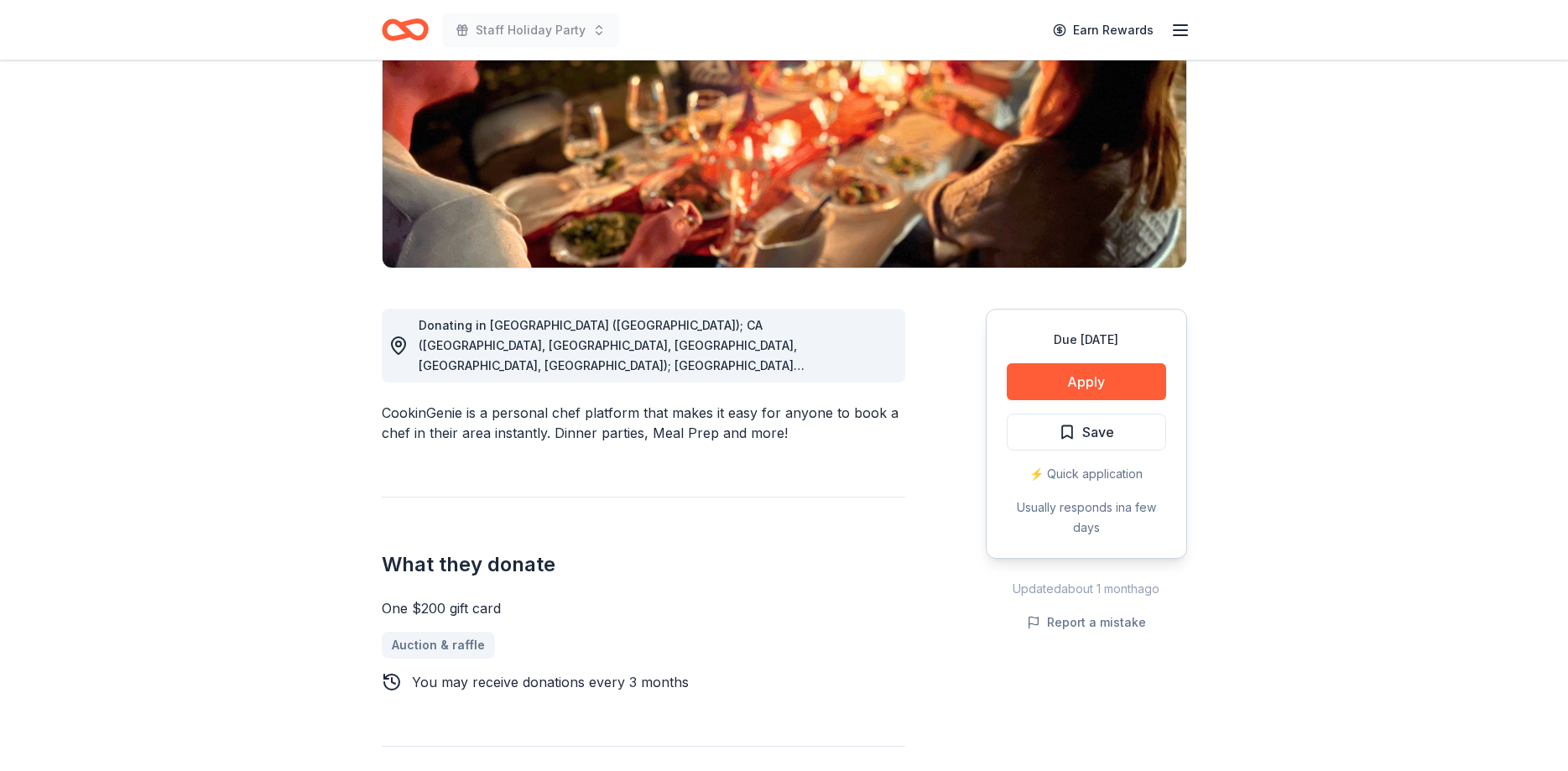
scroll to position [257, 0]
